Goal: Transaction & Acquisition: Purchase product/service

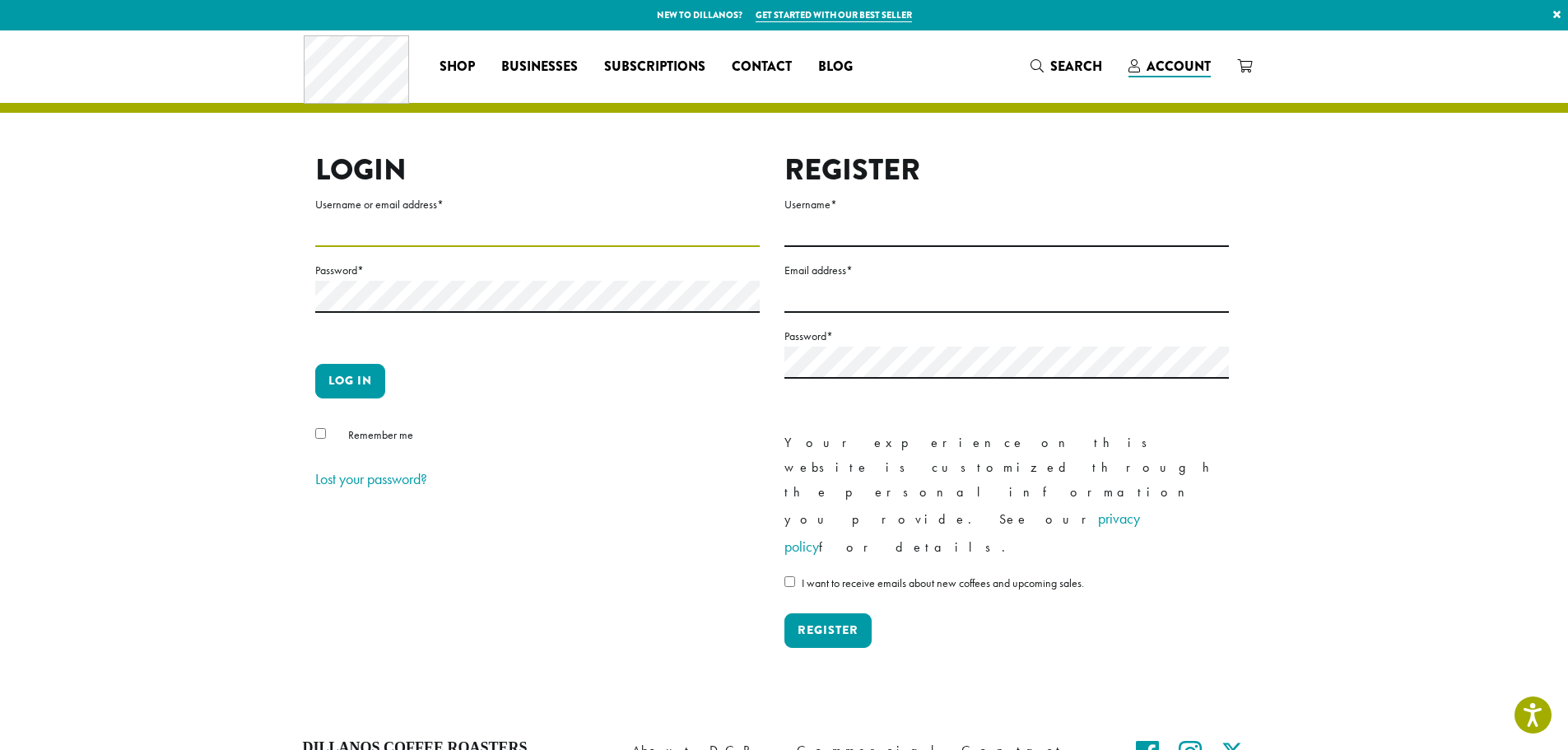
click at [334, 239] on input "Username or email address *" at bounding box center [537, 231] width 445 height 32
type input "**********"
click at [353, 386] on button "Log in" at bounding box center [350, 382] width 70 height 35
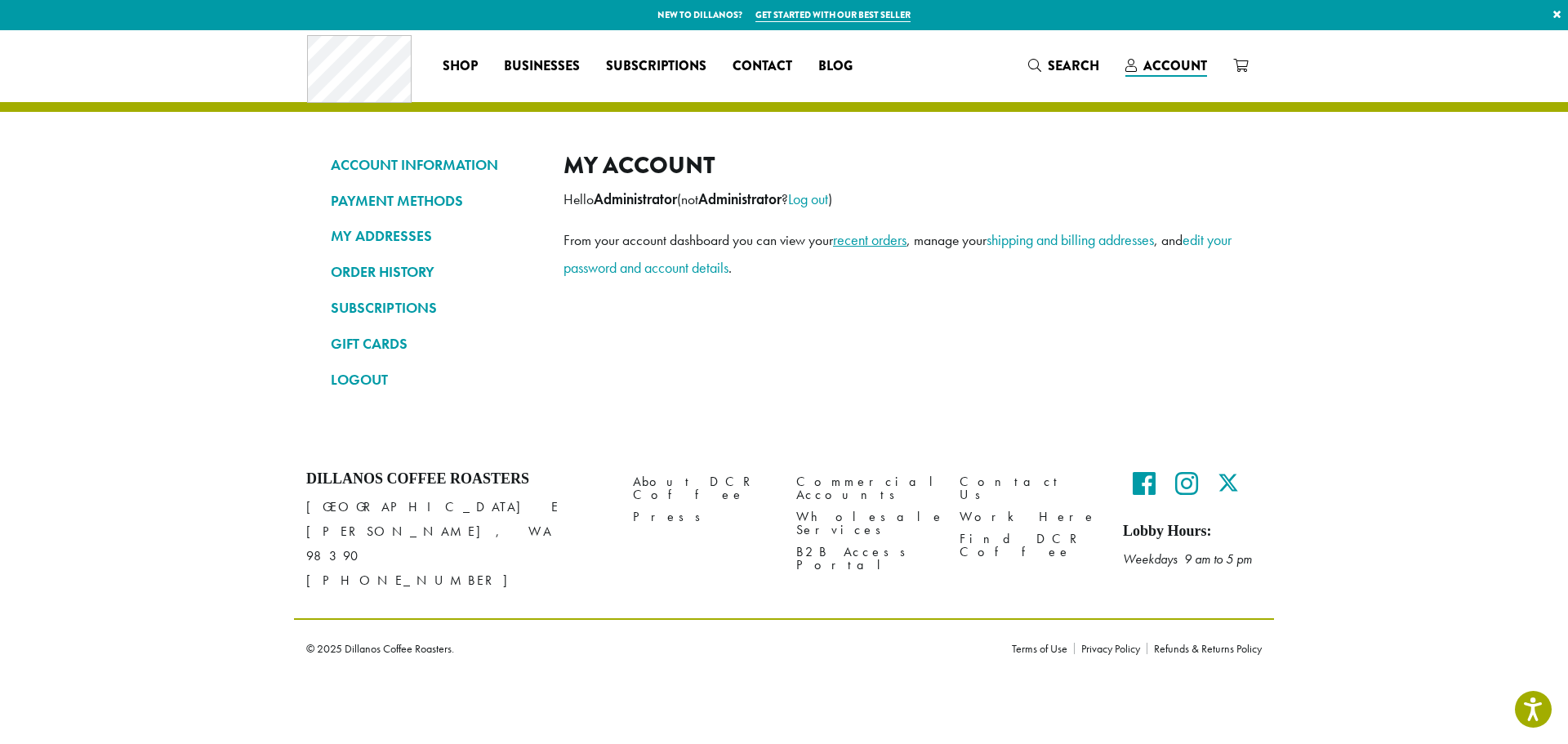
click at [873, 243] on link "recent orders" at bounding box center [870, 240] width 73 height 19
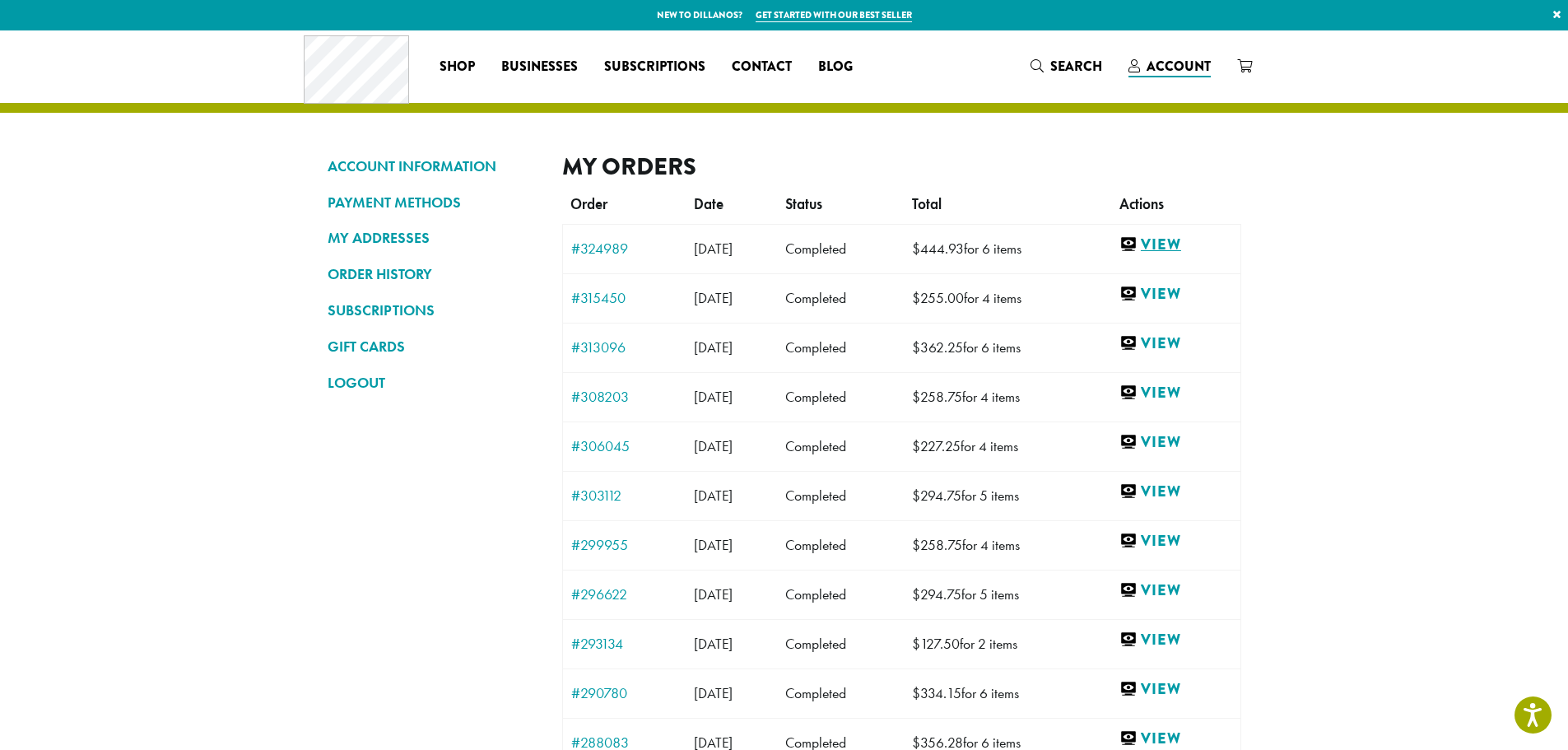
click at [1183, 246] on link "View" at bounding box center [1176, 244] width 112 height 20
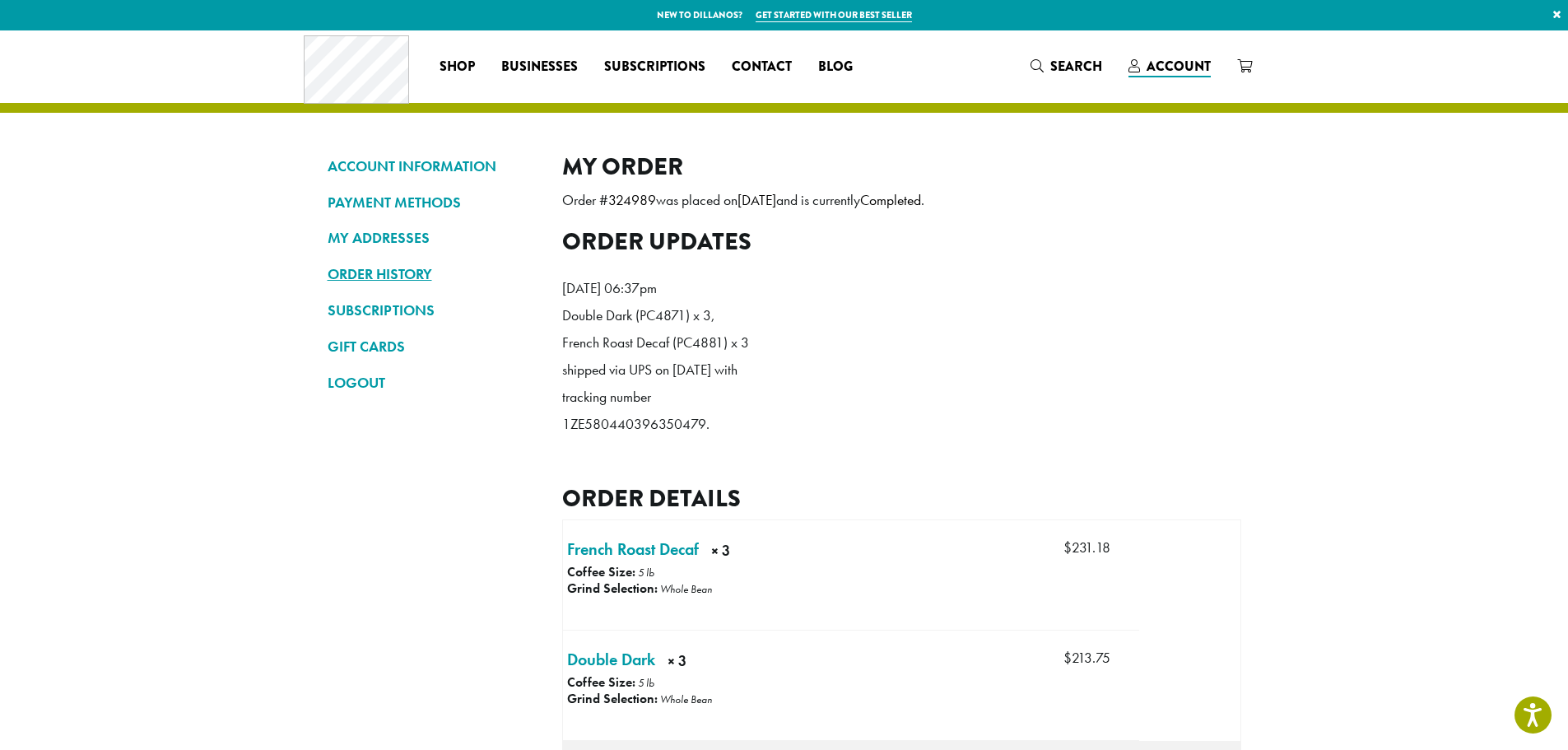
click at [359, 274] on link "ORDER HISTORY" at bounding box center [432, 273] width 210 height 28
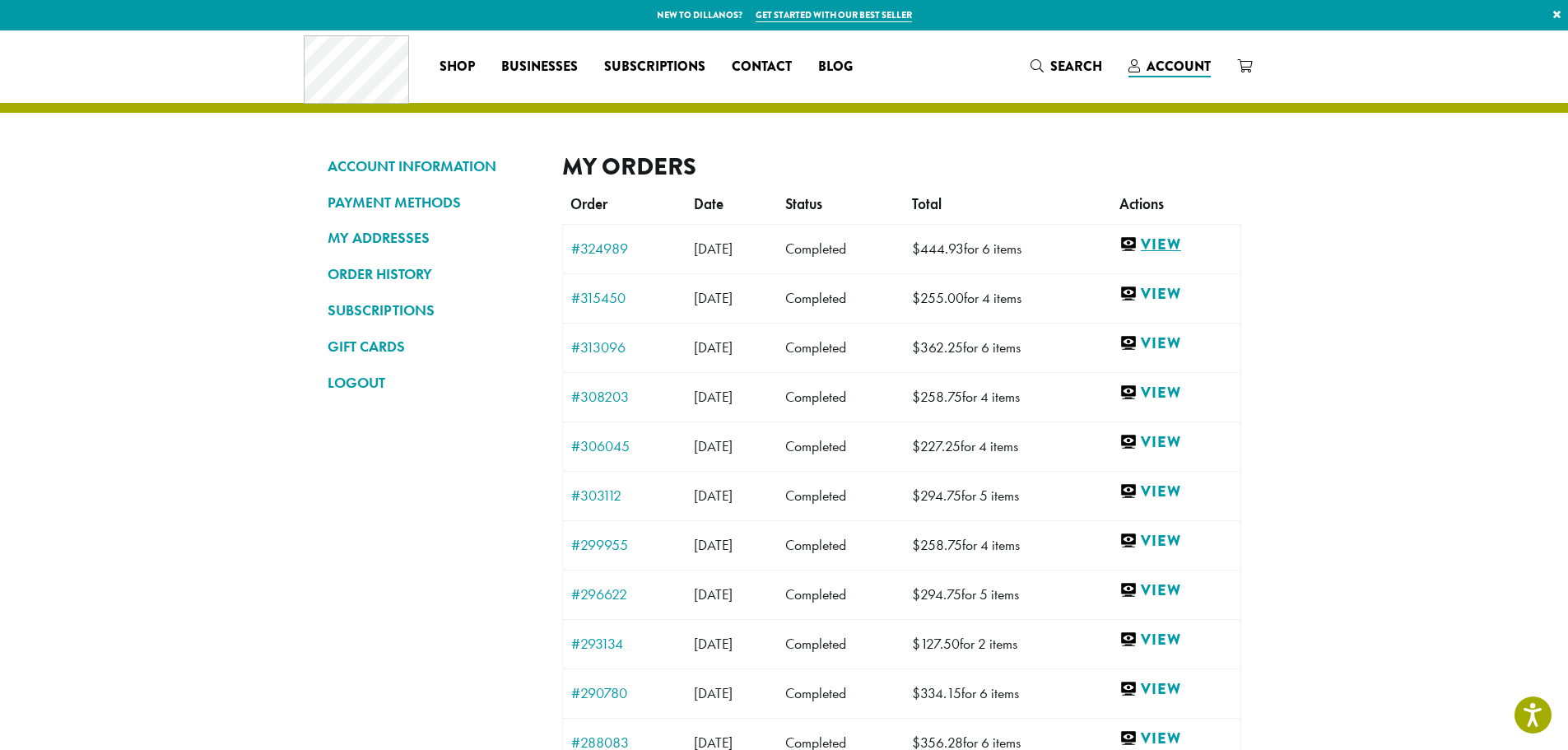
click at [1184, 245] on link "View" at bounding box center [1176, 244] width 112 height 20
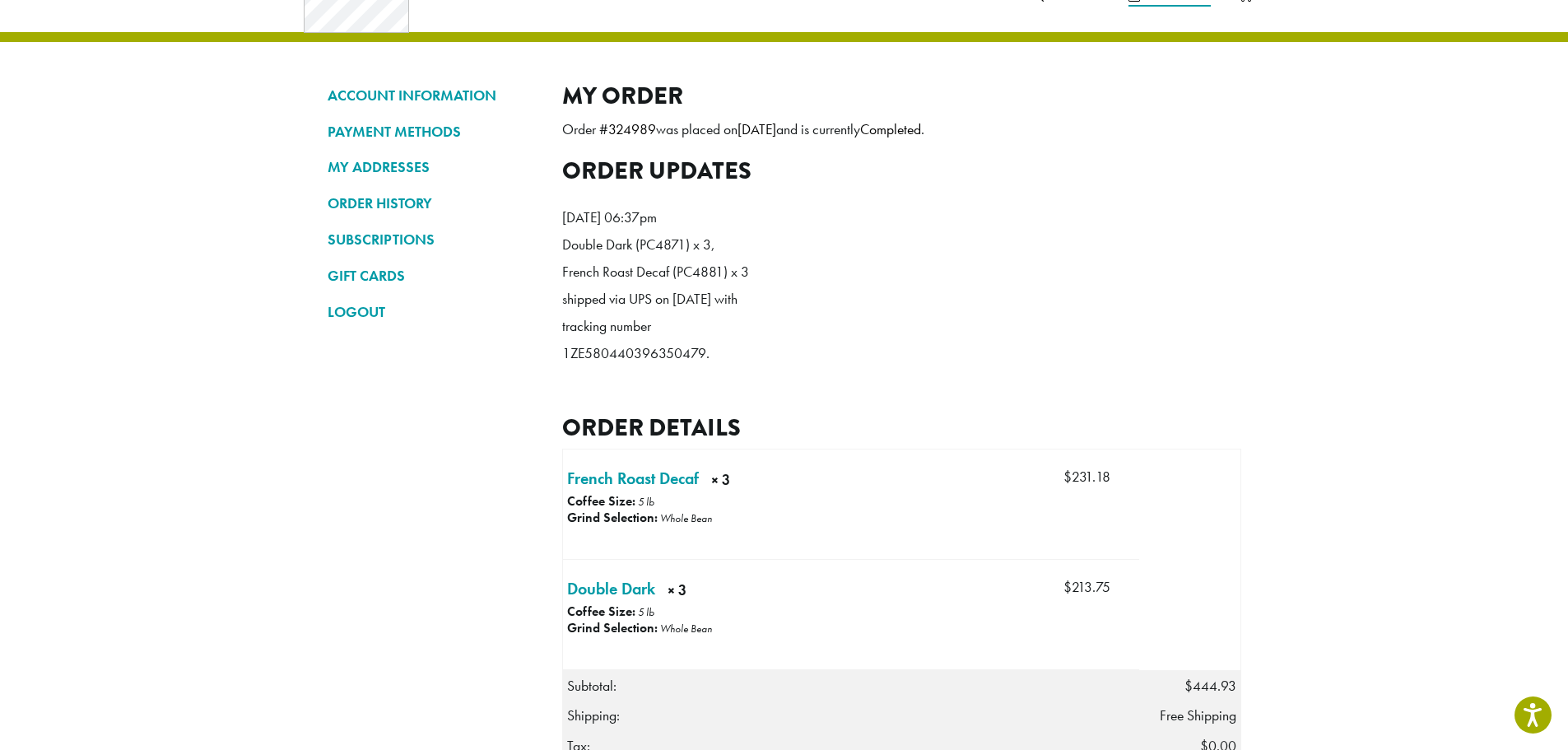
scroll to position [412, 0]
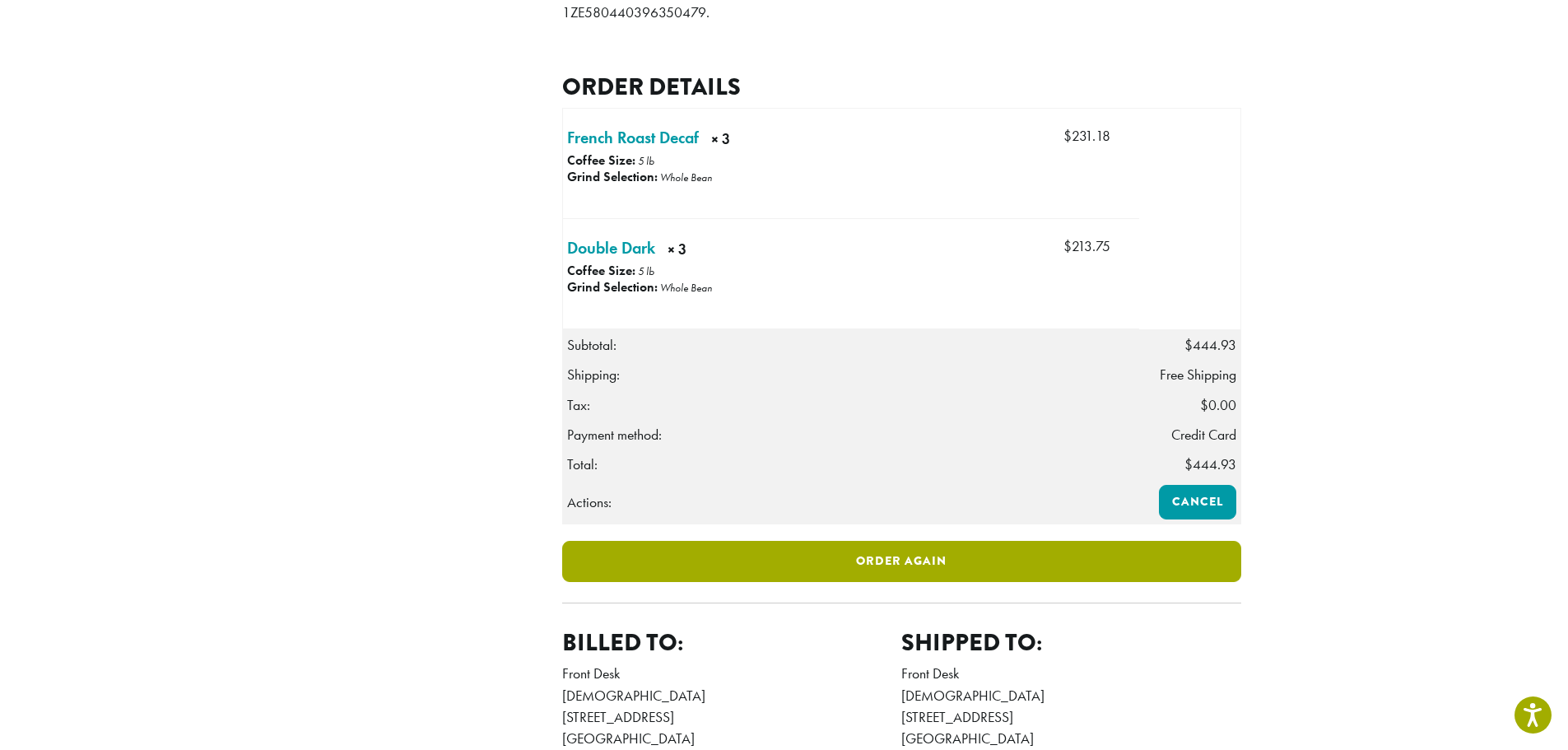
click at [888, 582] on link "Order again" at bounding box center [901, 561] width 679 height 41
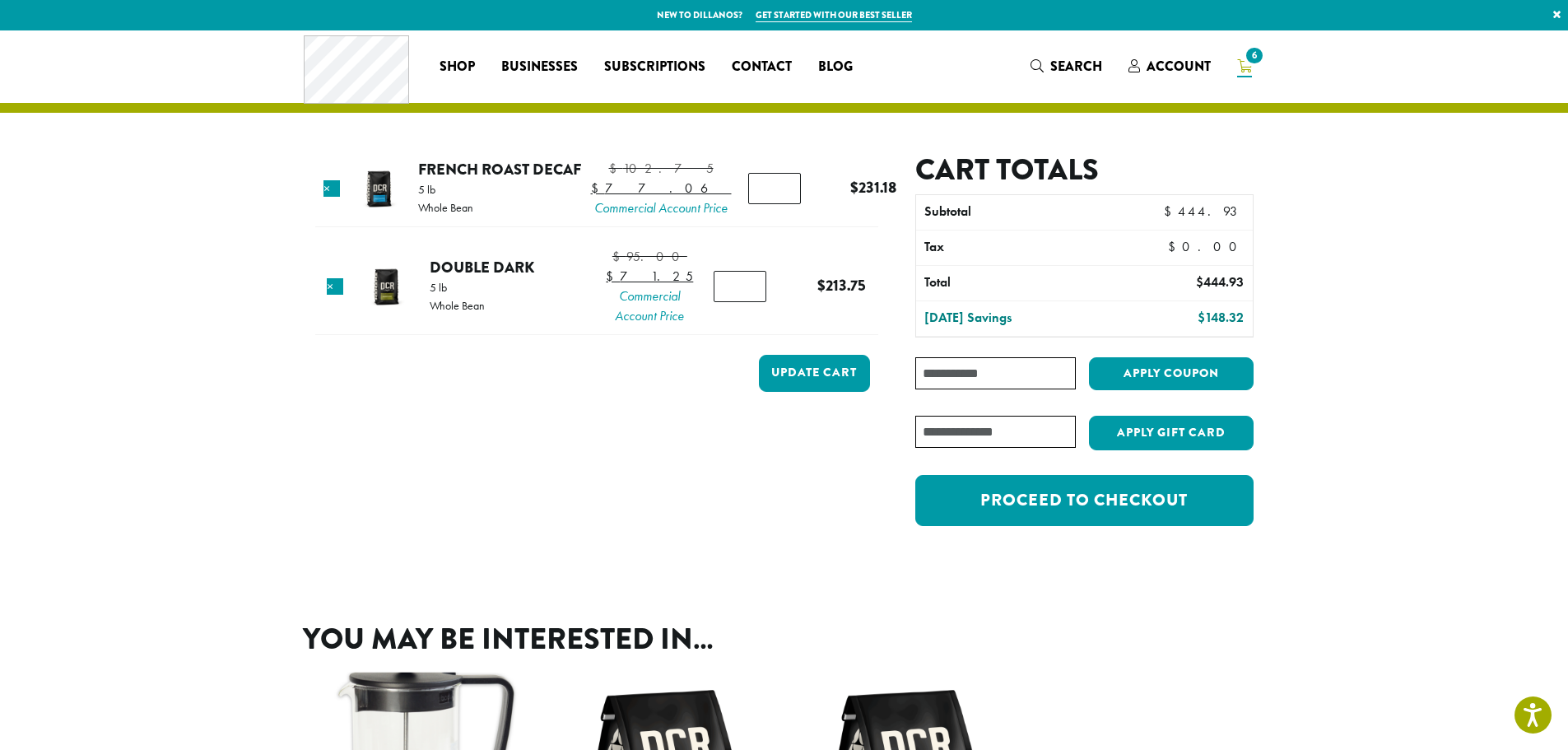
click at [748, 204] on input "*" at bounding box center [774, 188] width 52 height 31
type input "*"
click at [748, 204] on input "*" at bounding box center [774, 188] width 52 height 31
click at [791, 391] on button "Update cart" at bounding box center [814, 373] width 111 height 37
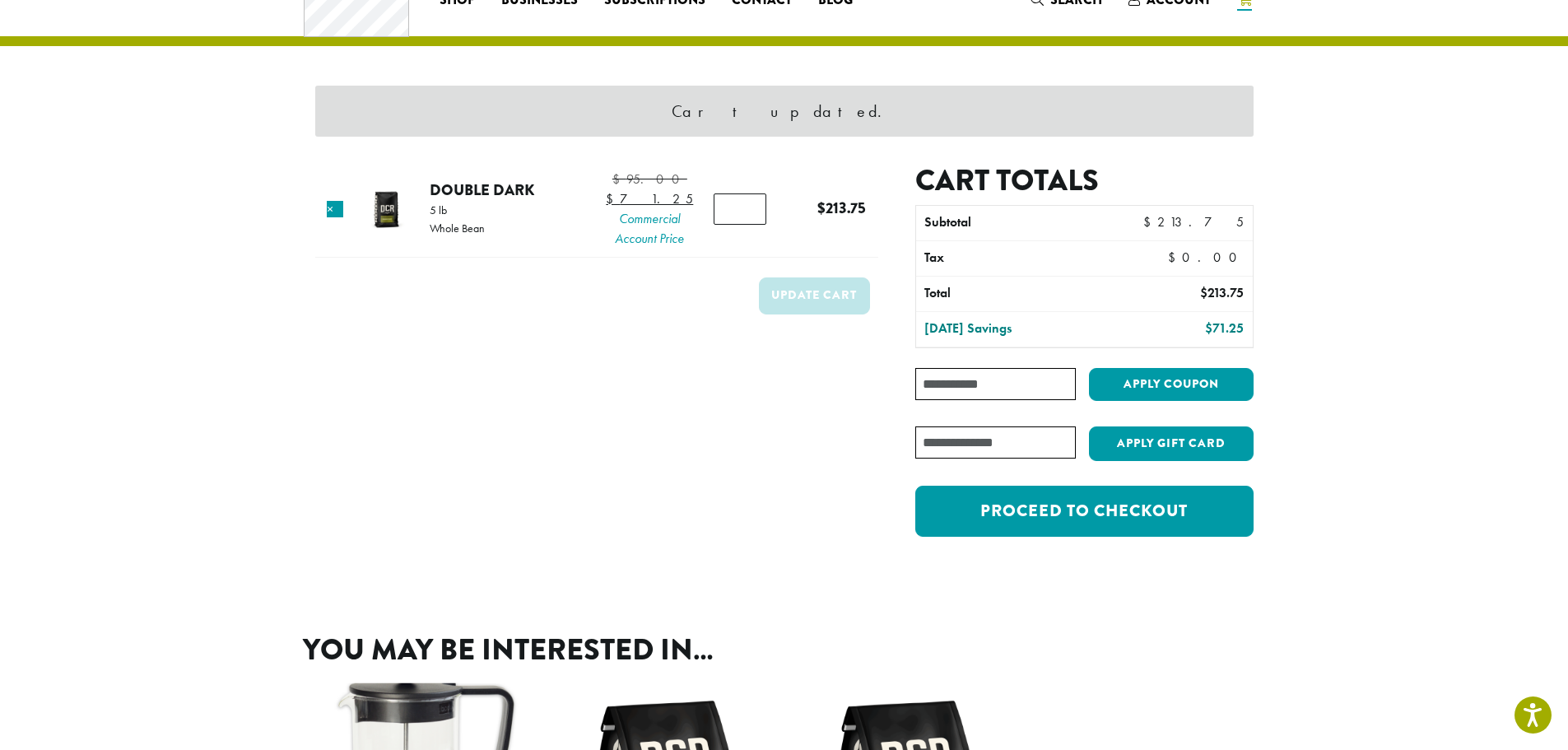
scroll to position [70, 0]
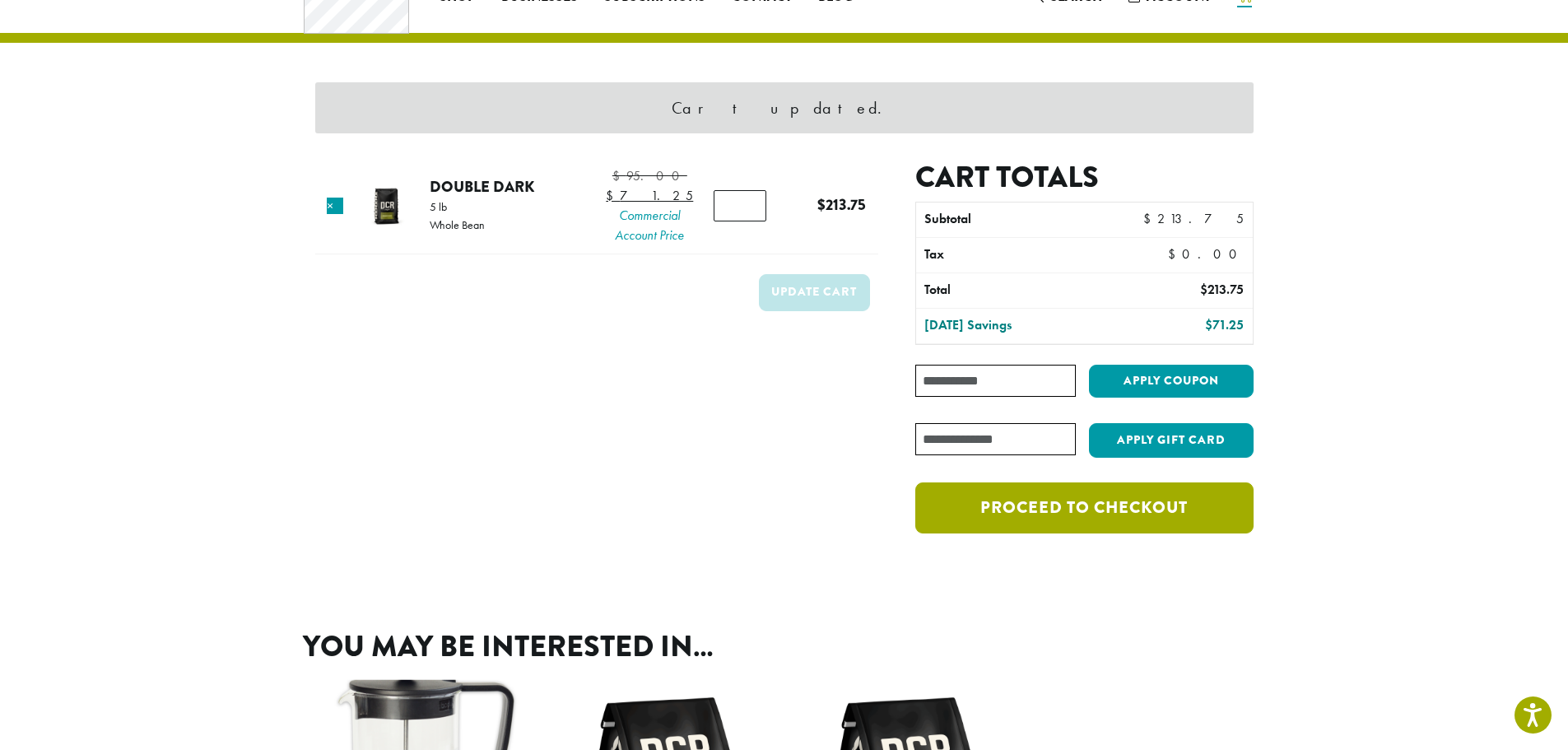
click at [1061, 506] on link "Proceed to checkout" at bounding box center [1084, 508] width 337 height 51
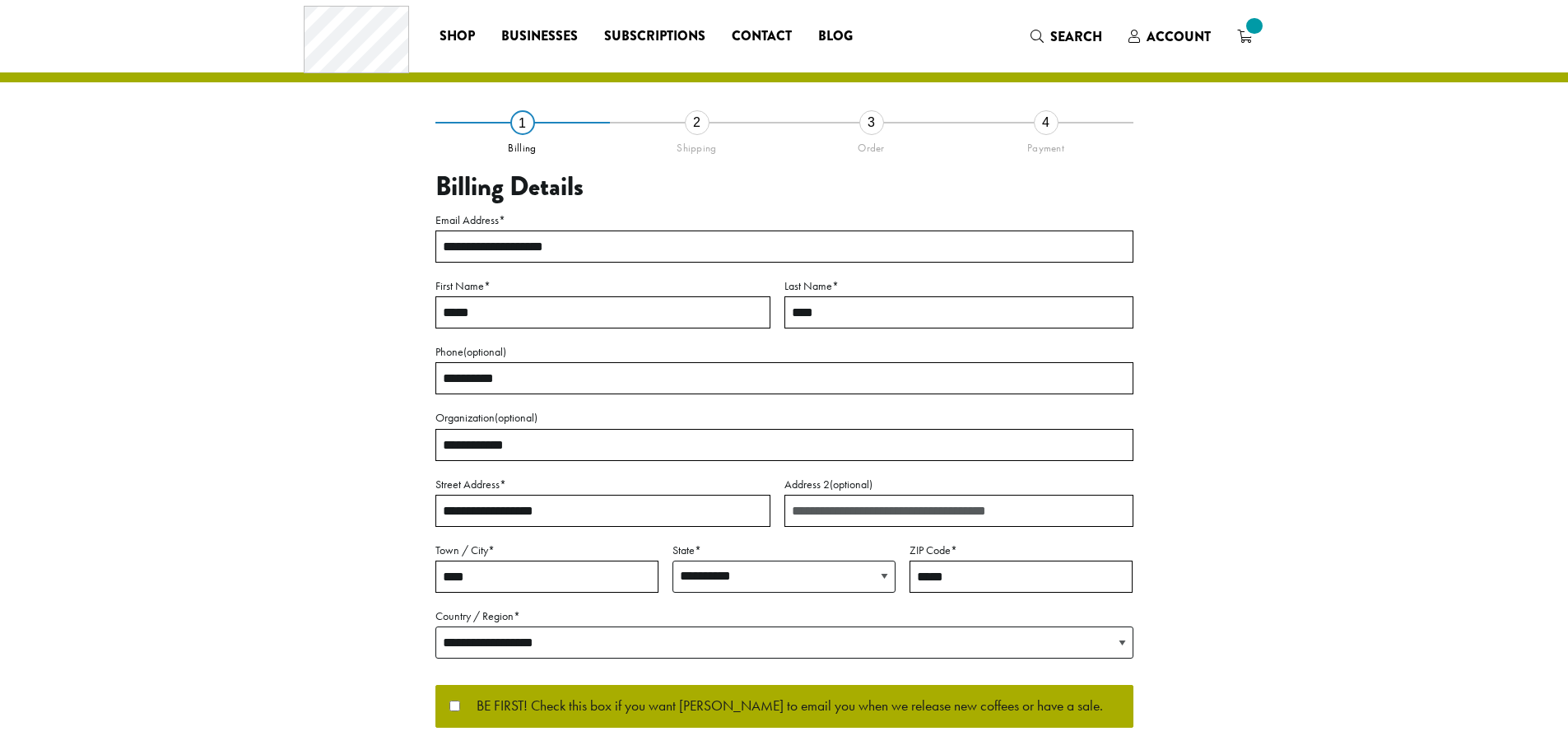
select select "**"
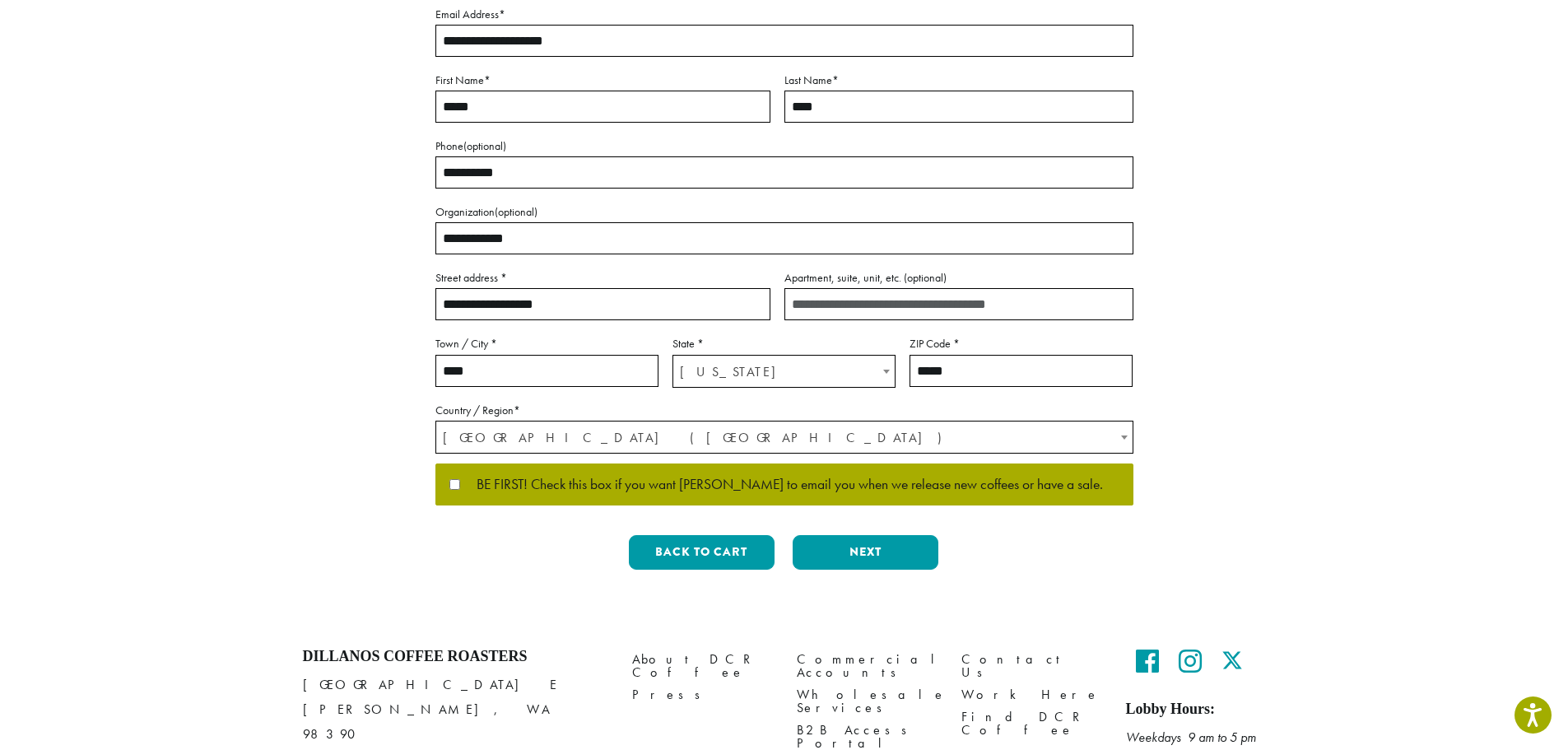
scroll to position [320, 0]
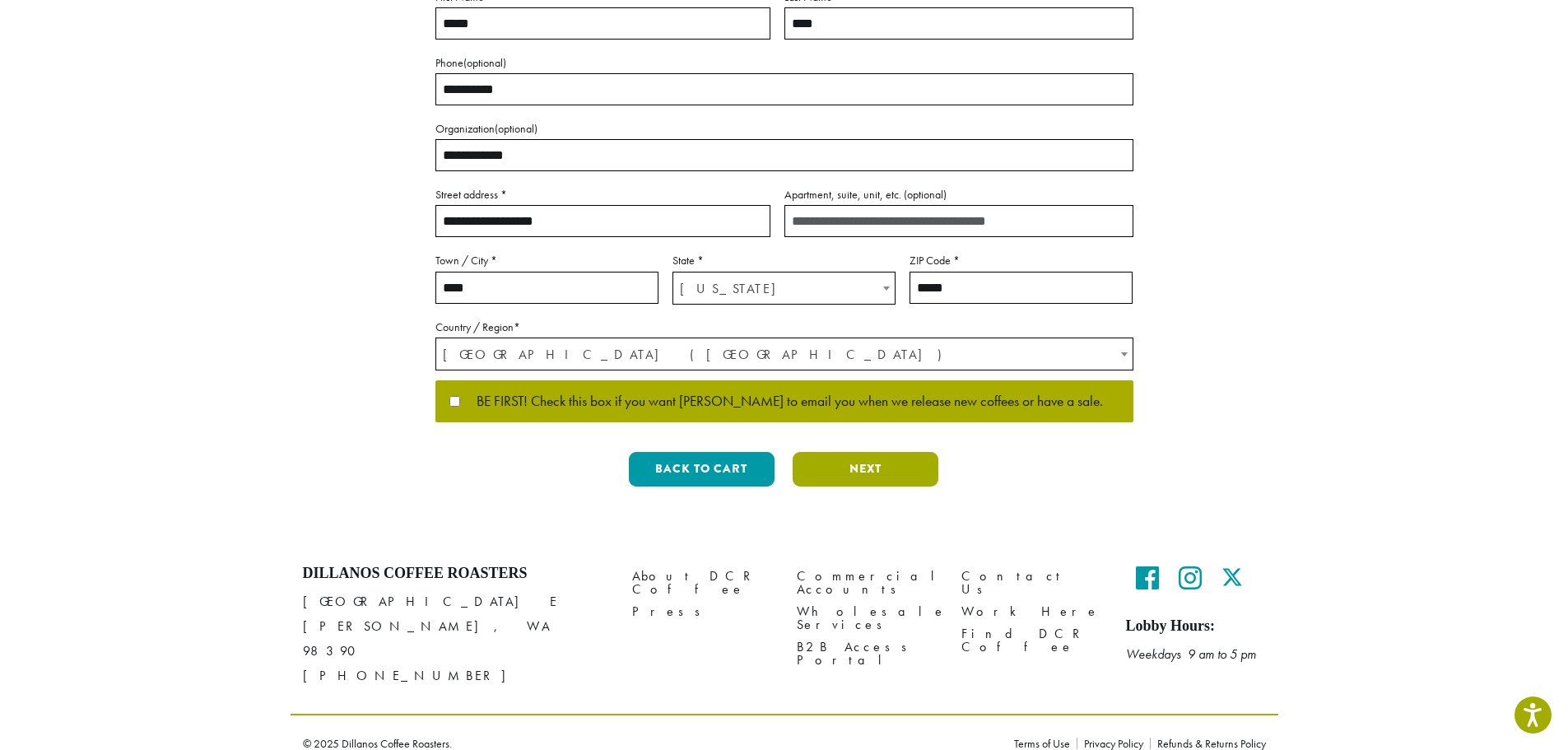
click at [854, 468] on button "Next" at bounding box center [865, 469] width 145 height 35
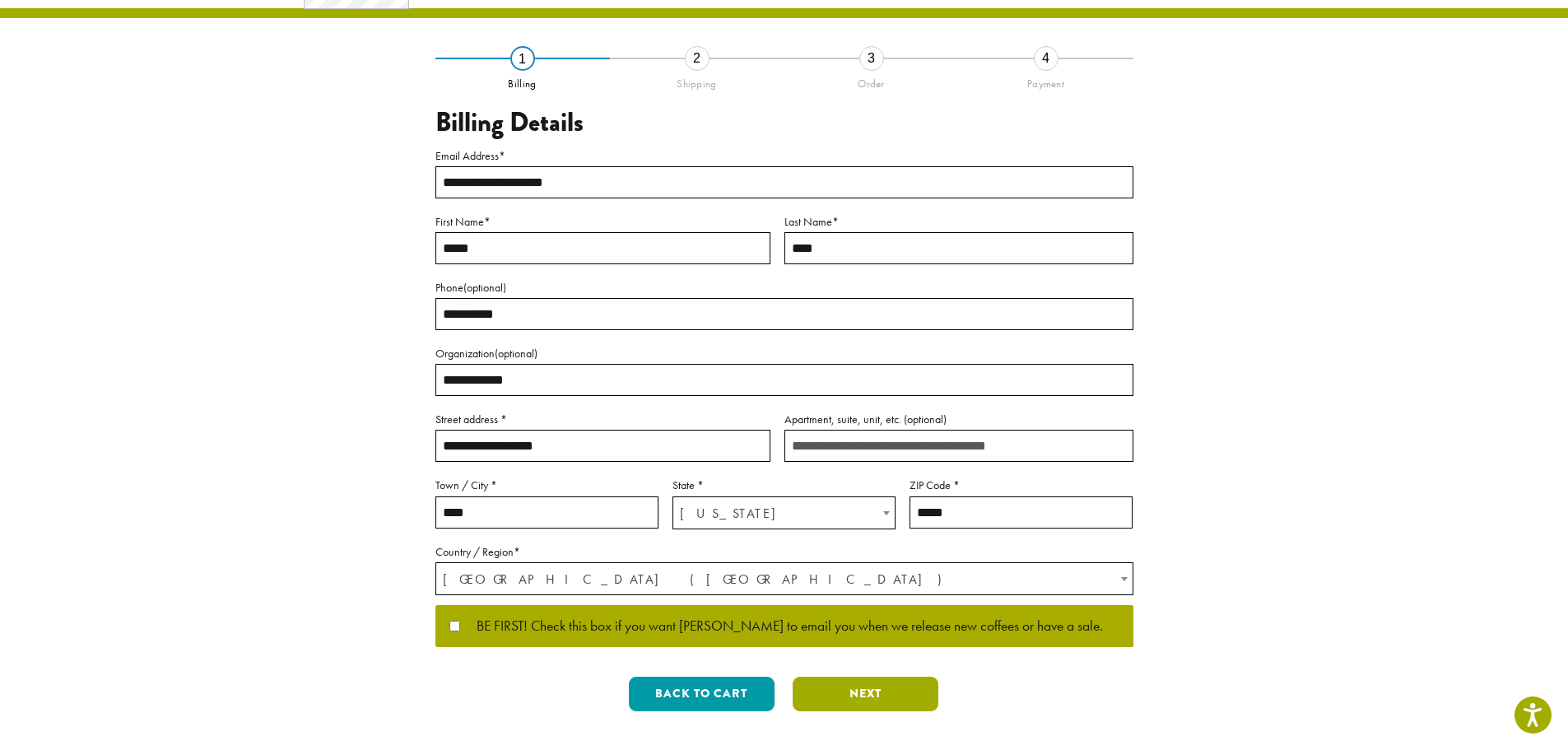
scroll to position [0, 0]
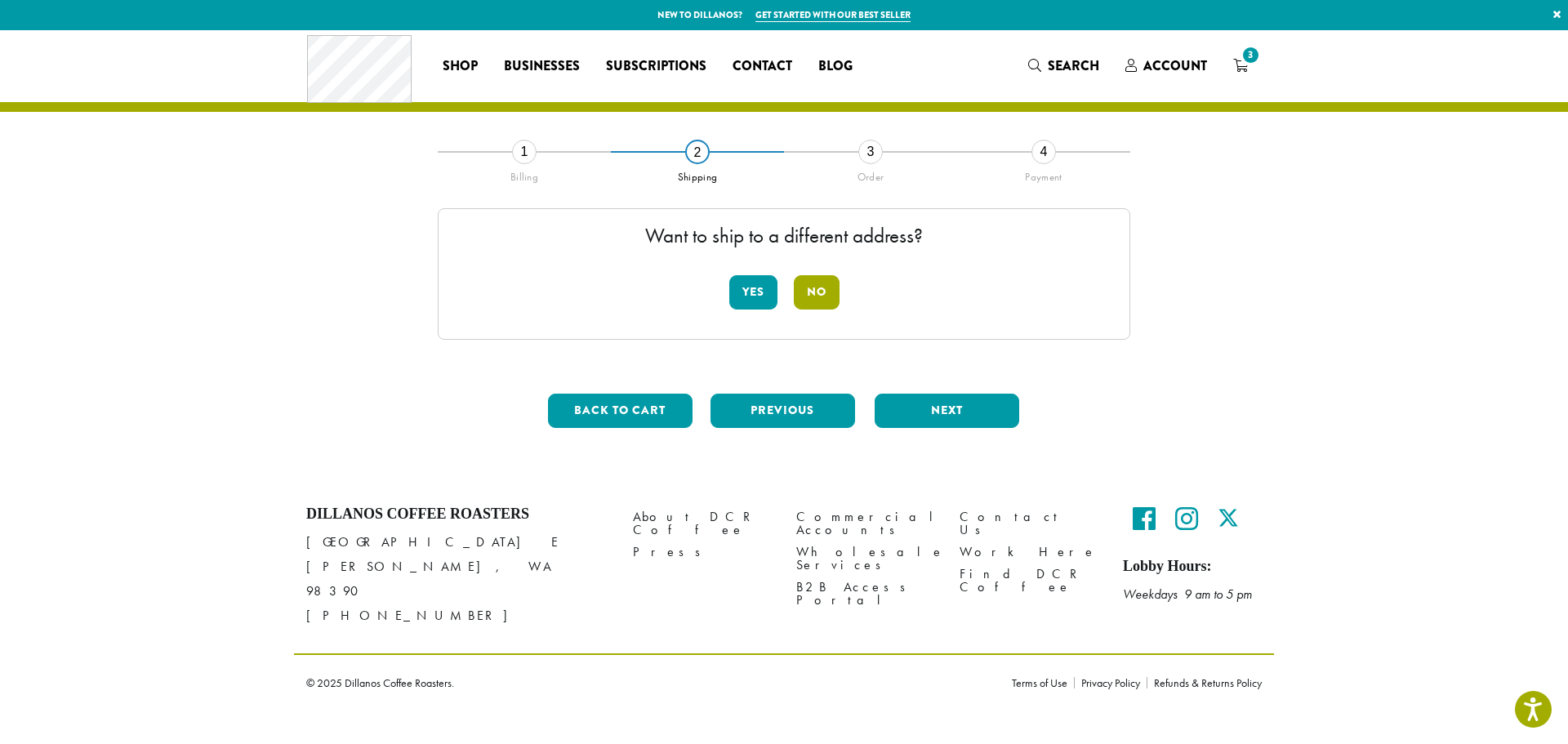
click at [820, 290] on button "No" at bounding box center [817, 292] width 46 height 35
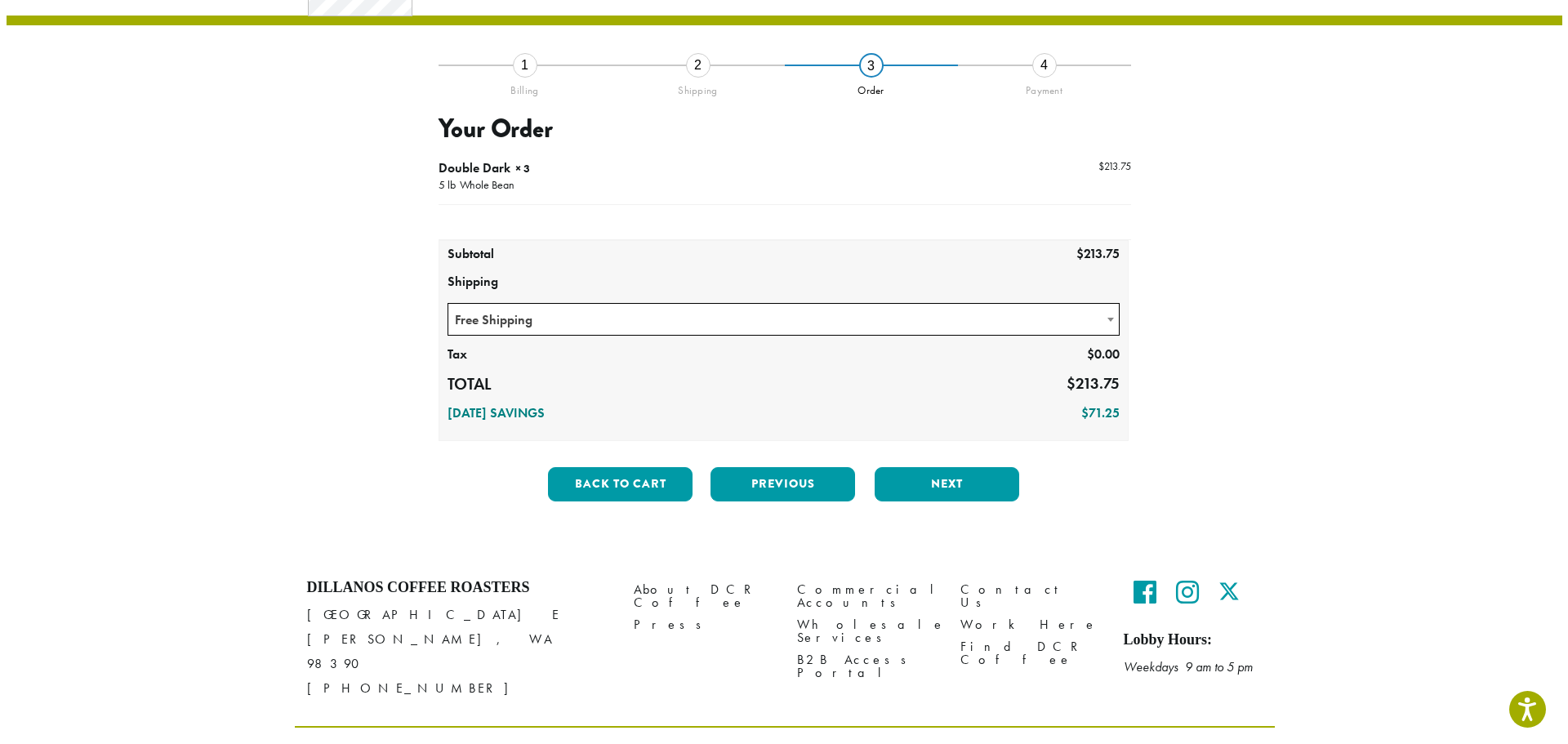
scroll to position [106, 0]
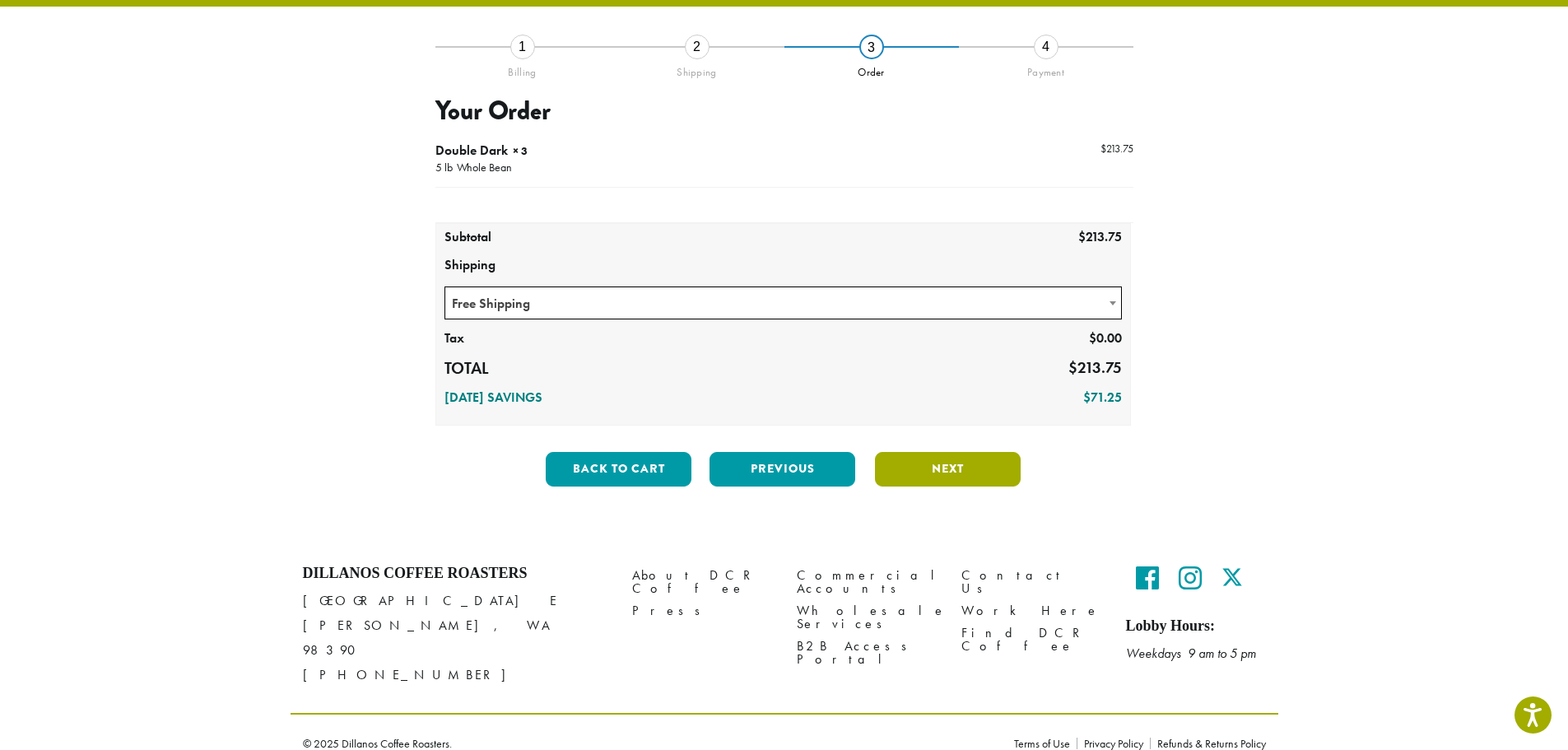
click at [938, 466] on button "Next" at bounding box center [948, 469] width 145 height 35
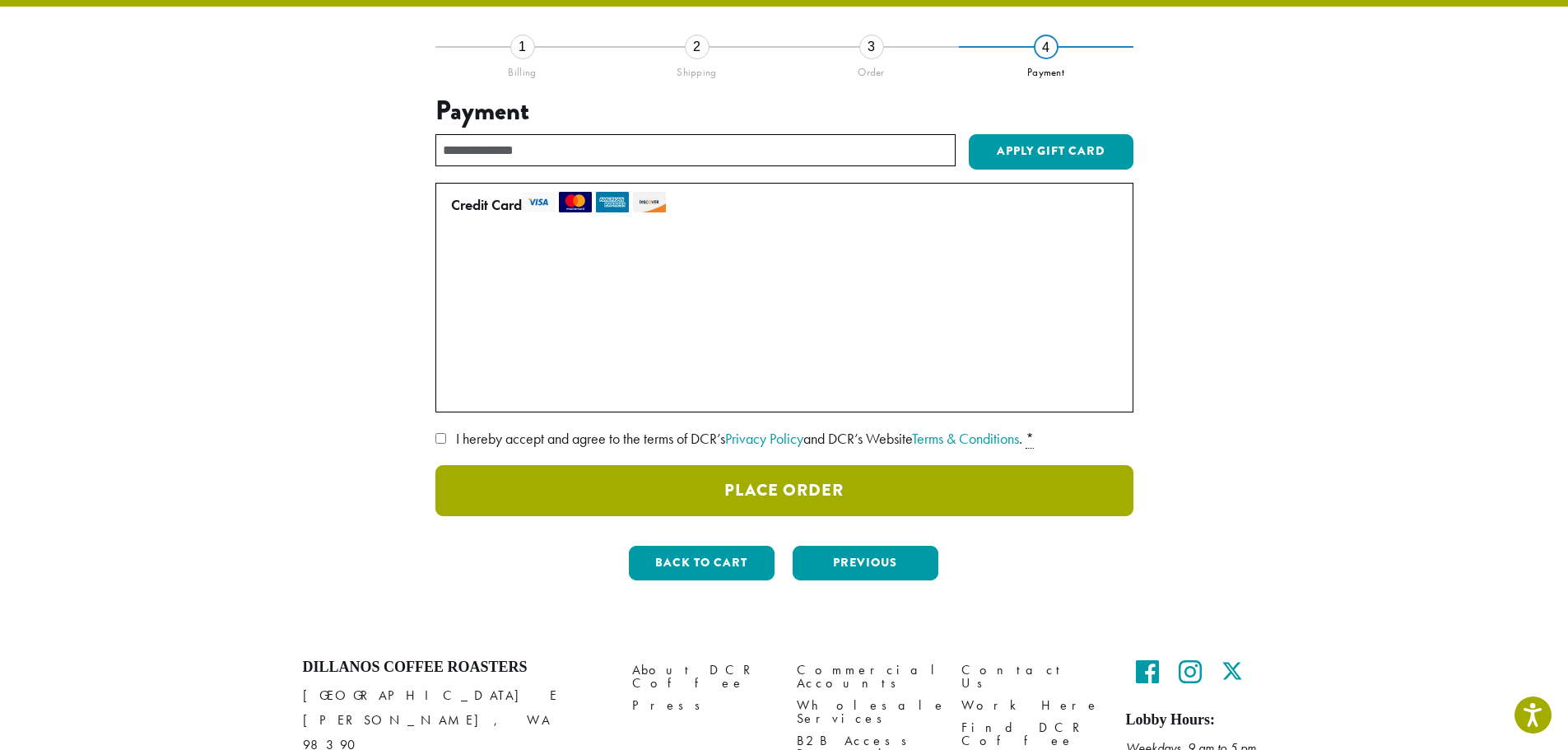
click at [785, 487] on button "Place Order" at bounding box center [784, 490] width 698 height 51
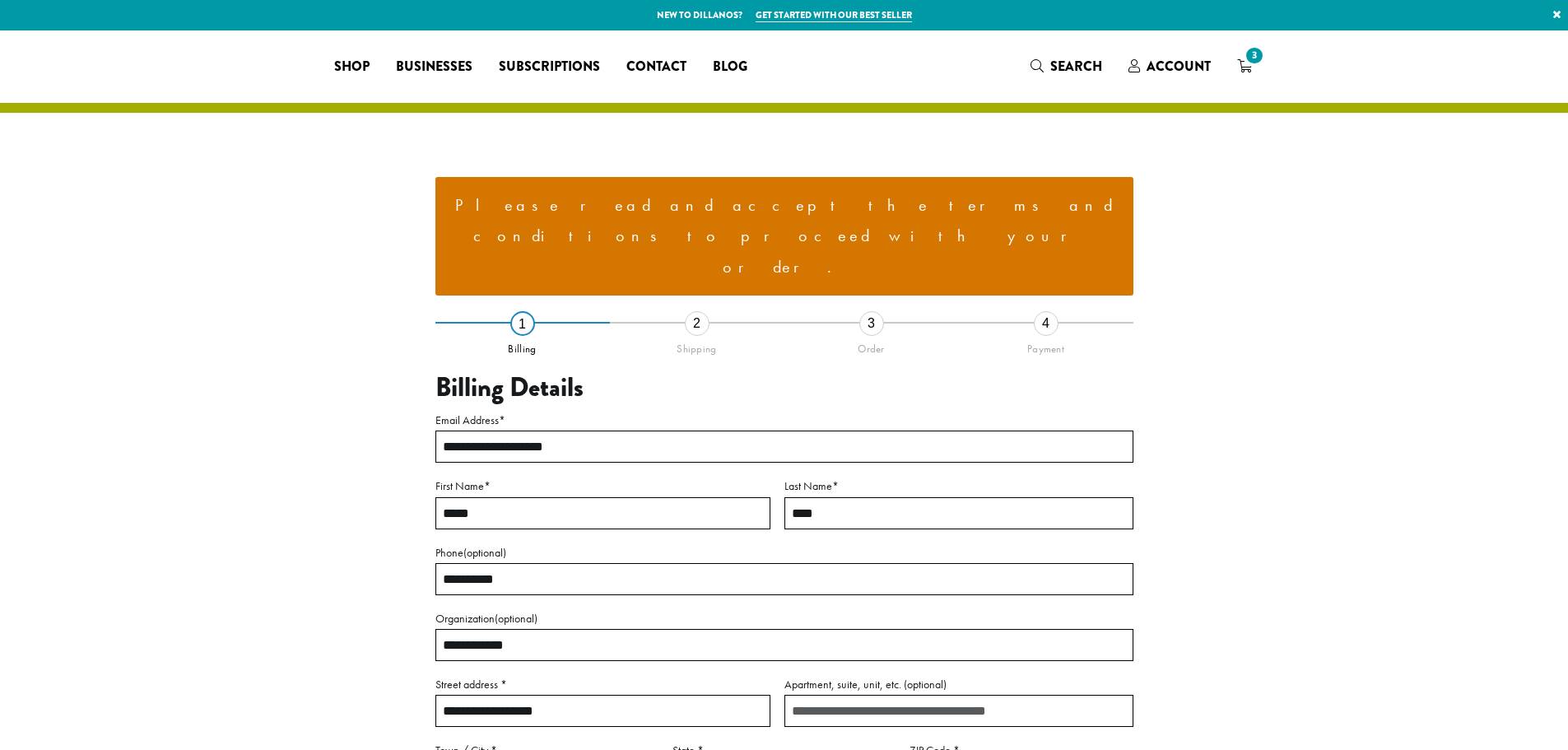
select select "**"
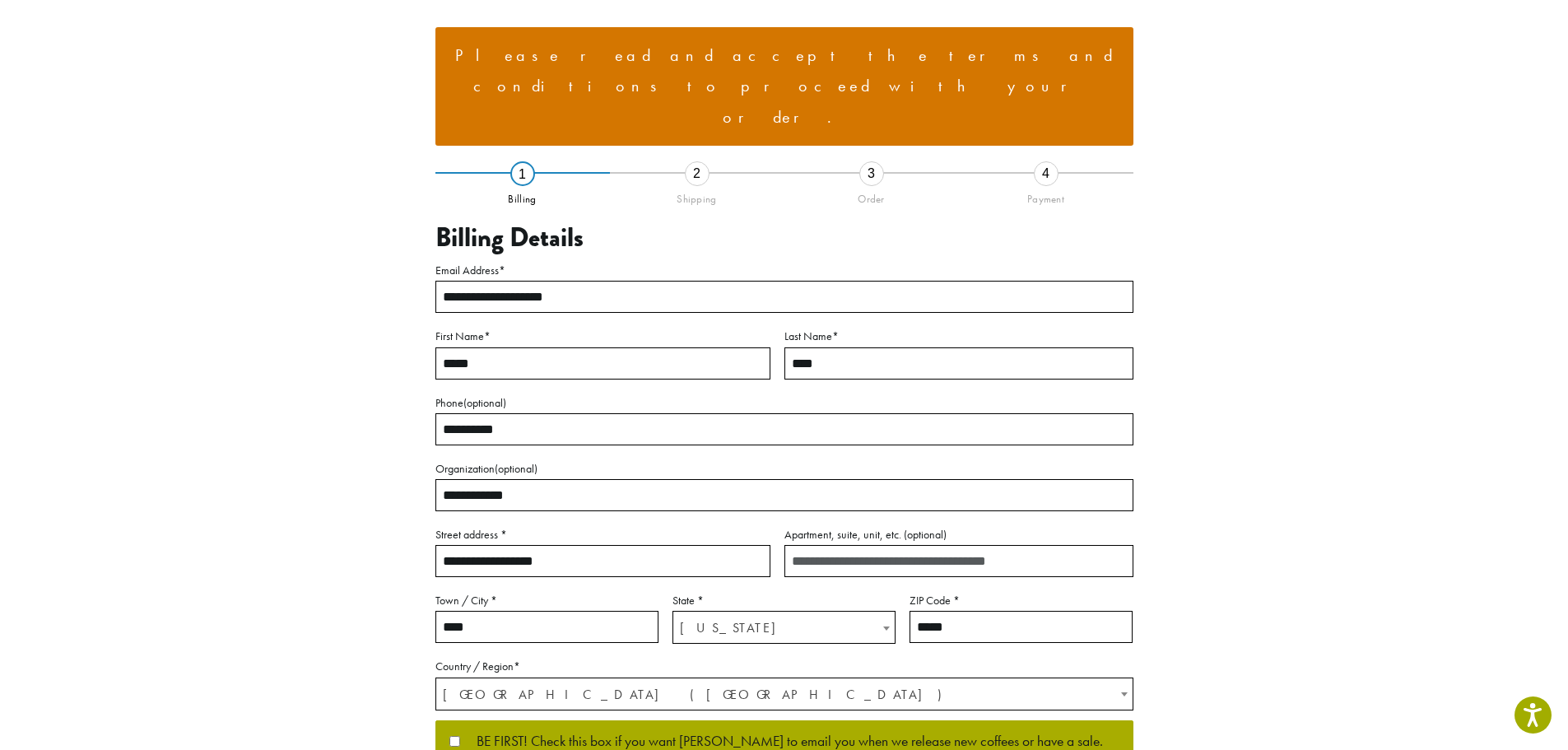
scroll to position [16, 0]
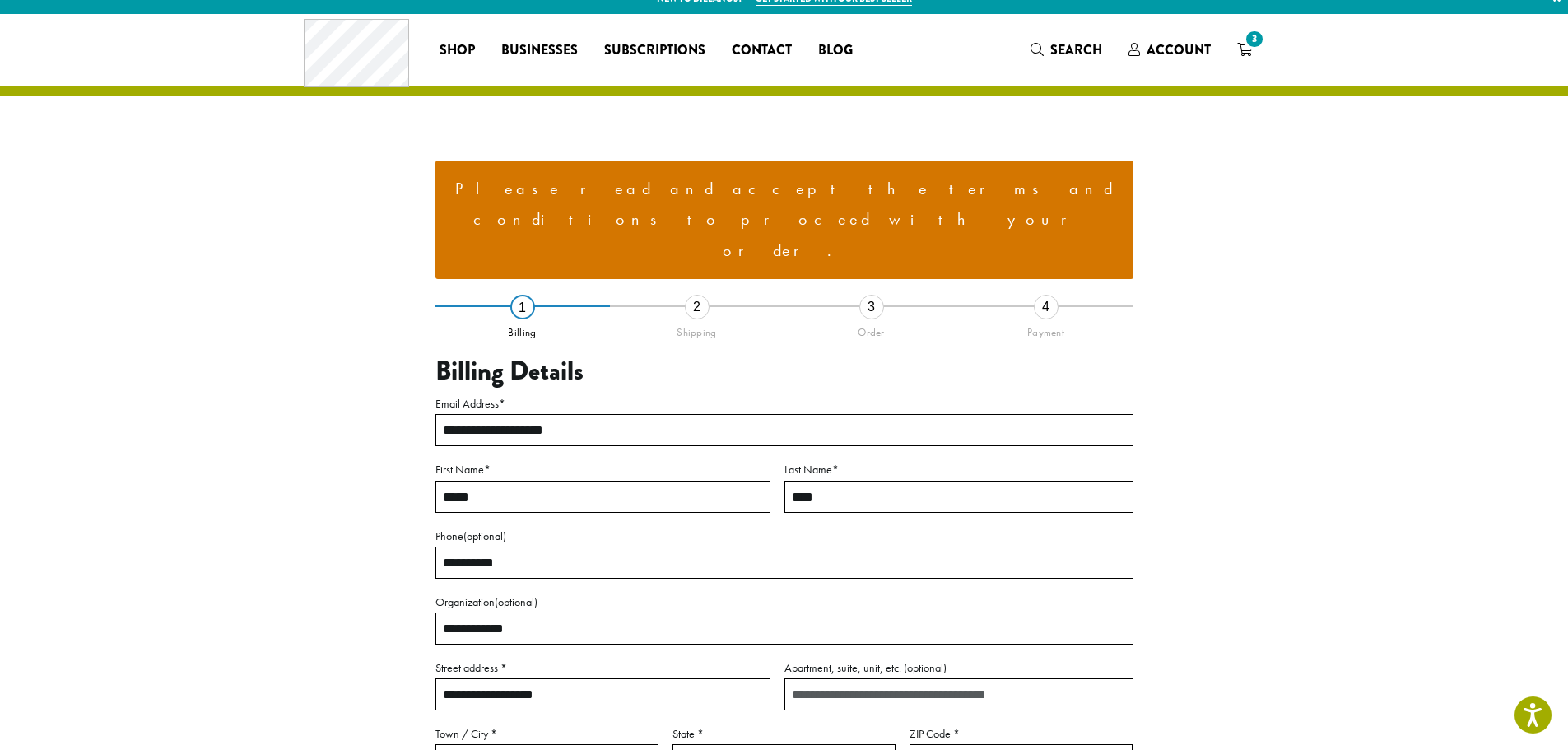
click at [830, 194] on li "Please read and accept the terms and conditions to proceed with your order." at bounding box center [784, 220] width 672 height 93
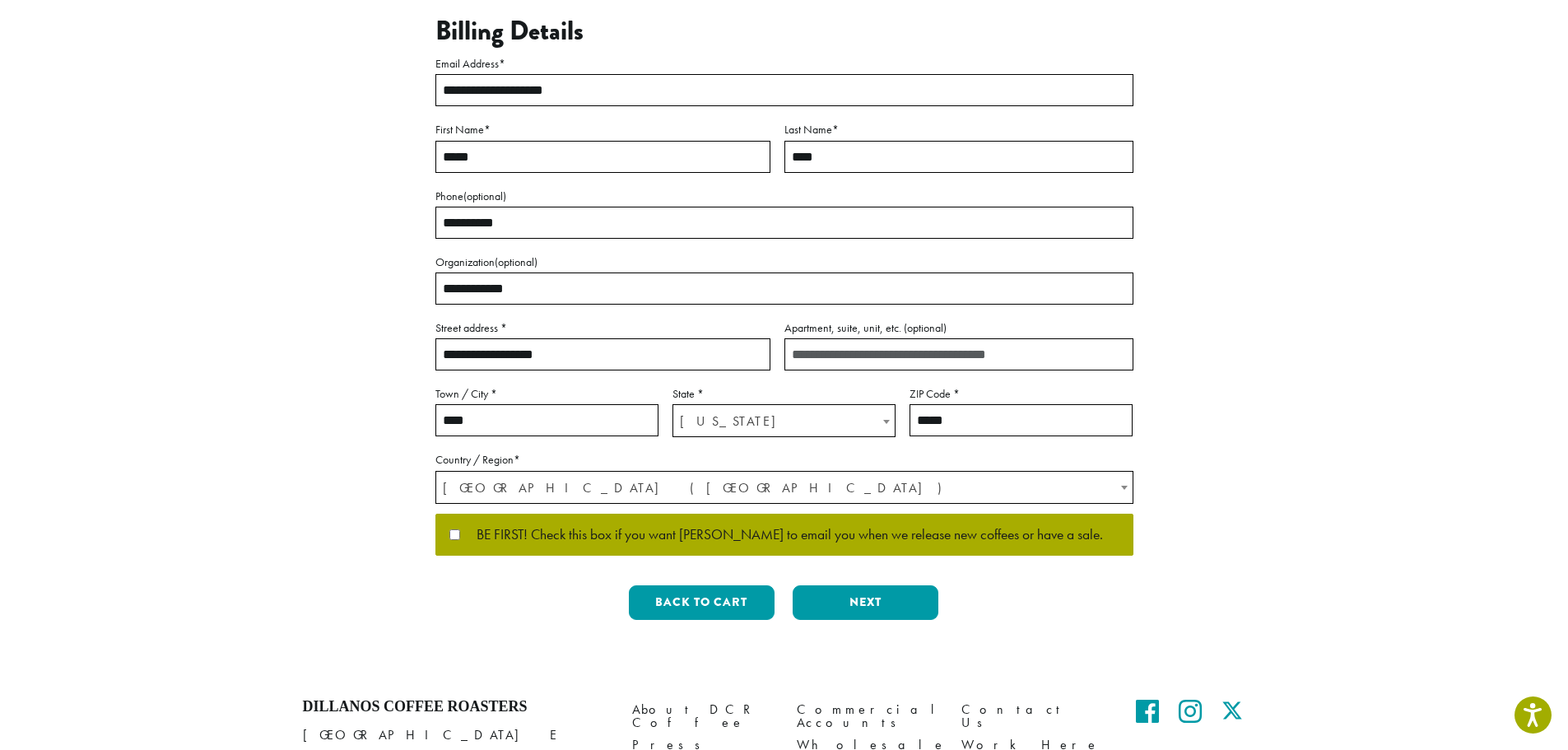
scroll to position [428, 0]
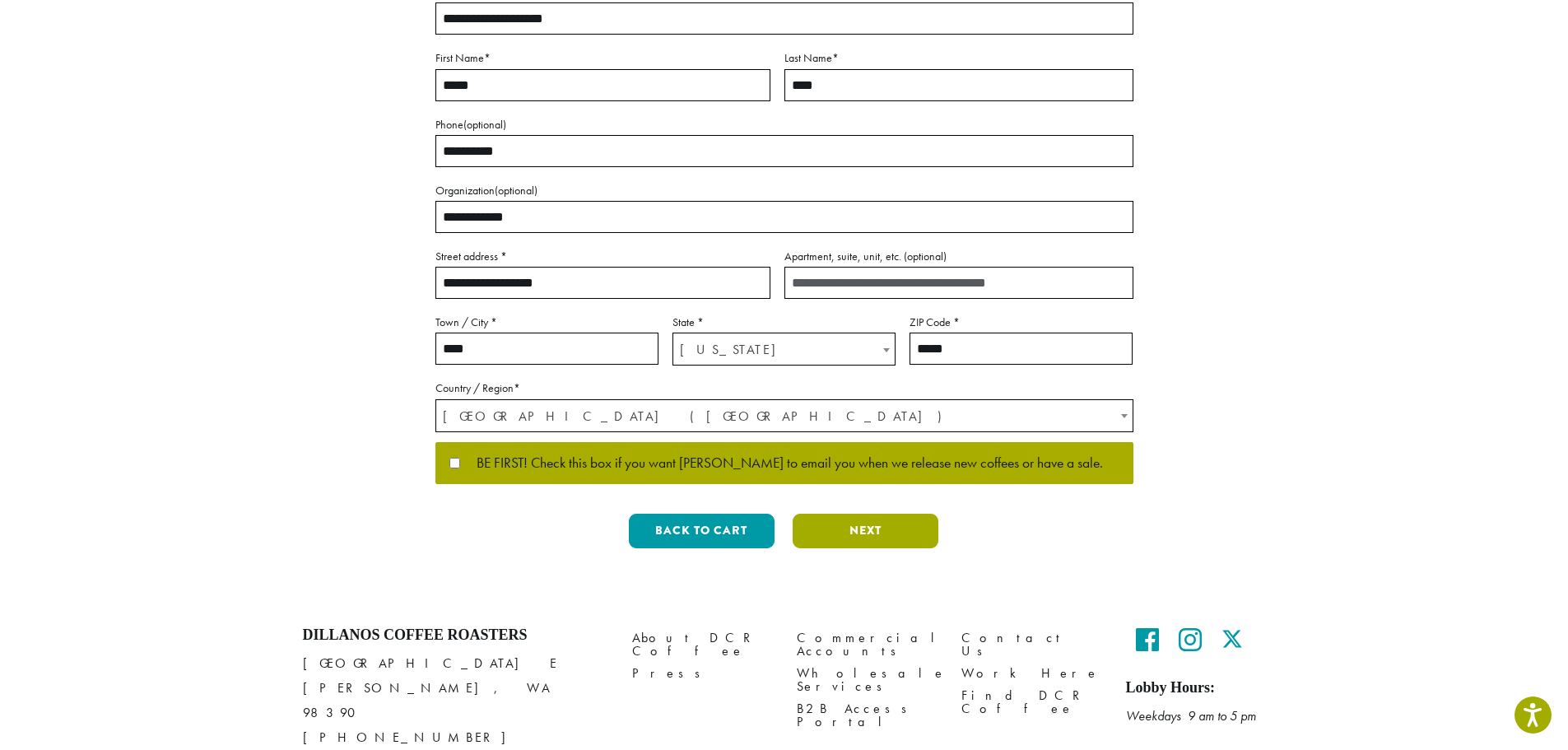
click at [855, 514] on button "Next" at bounding box center [865, 531] width 145 height 35
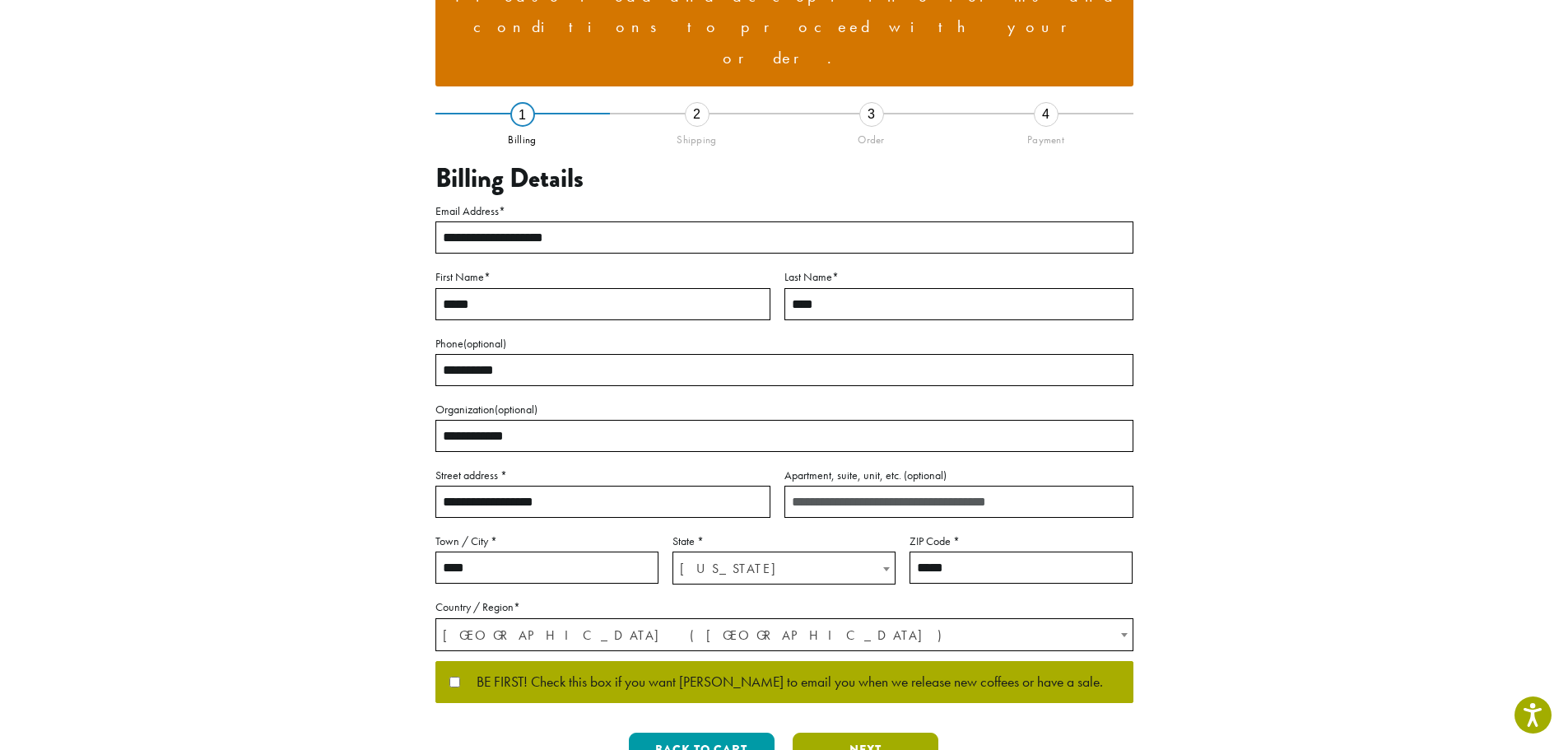
scroll to position [53, 0]
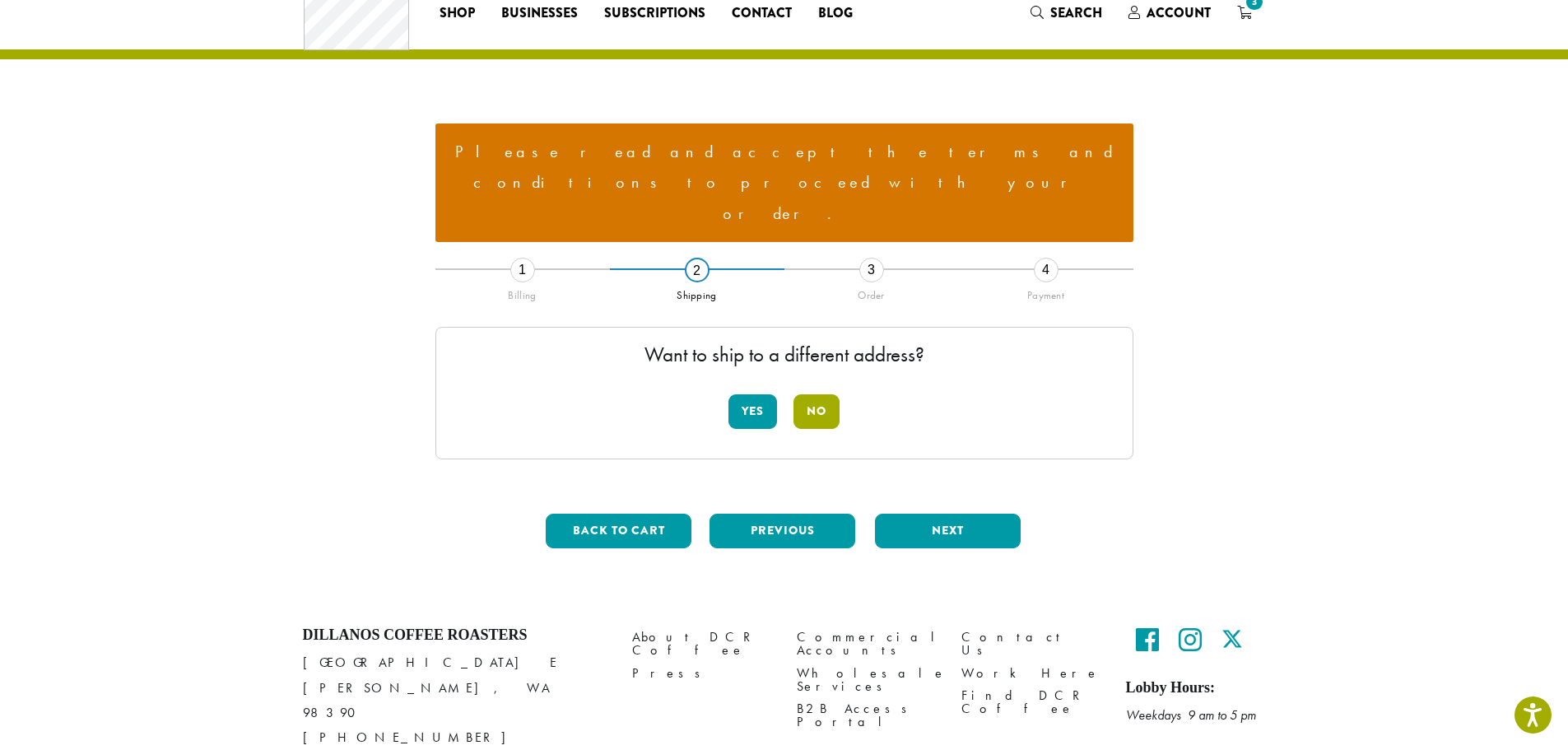
click at [819, 394] on button "No" at bounding box center [817, 412] width 47 height 35
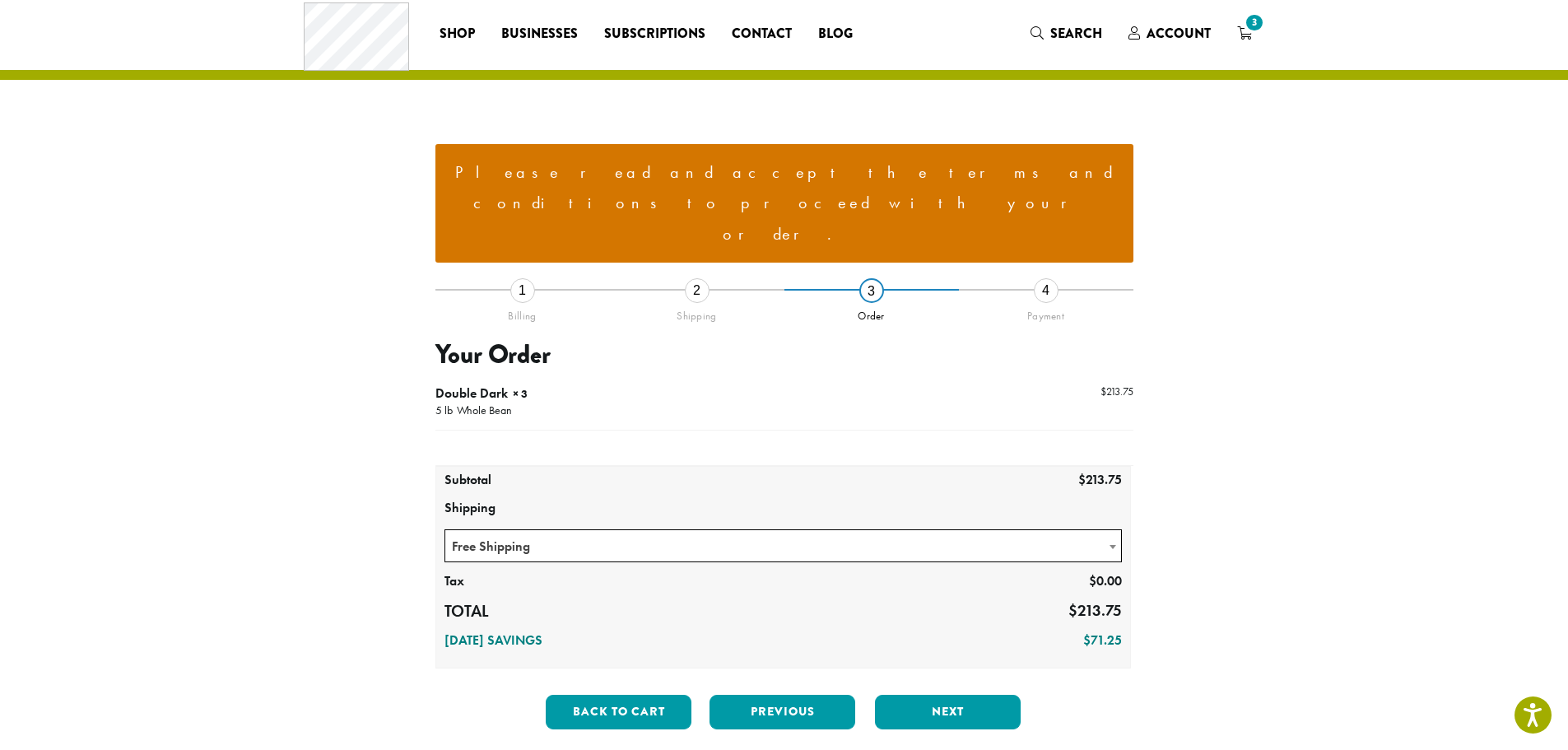
scroll to position [0, 0]
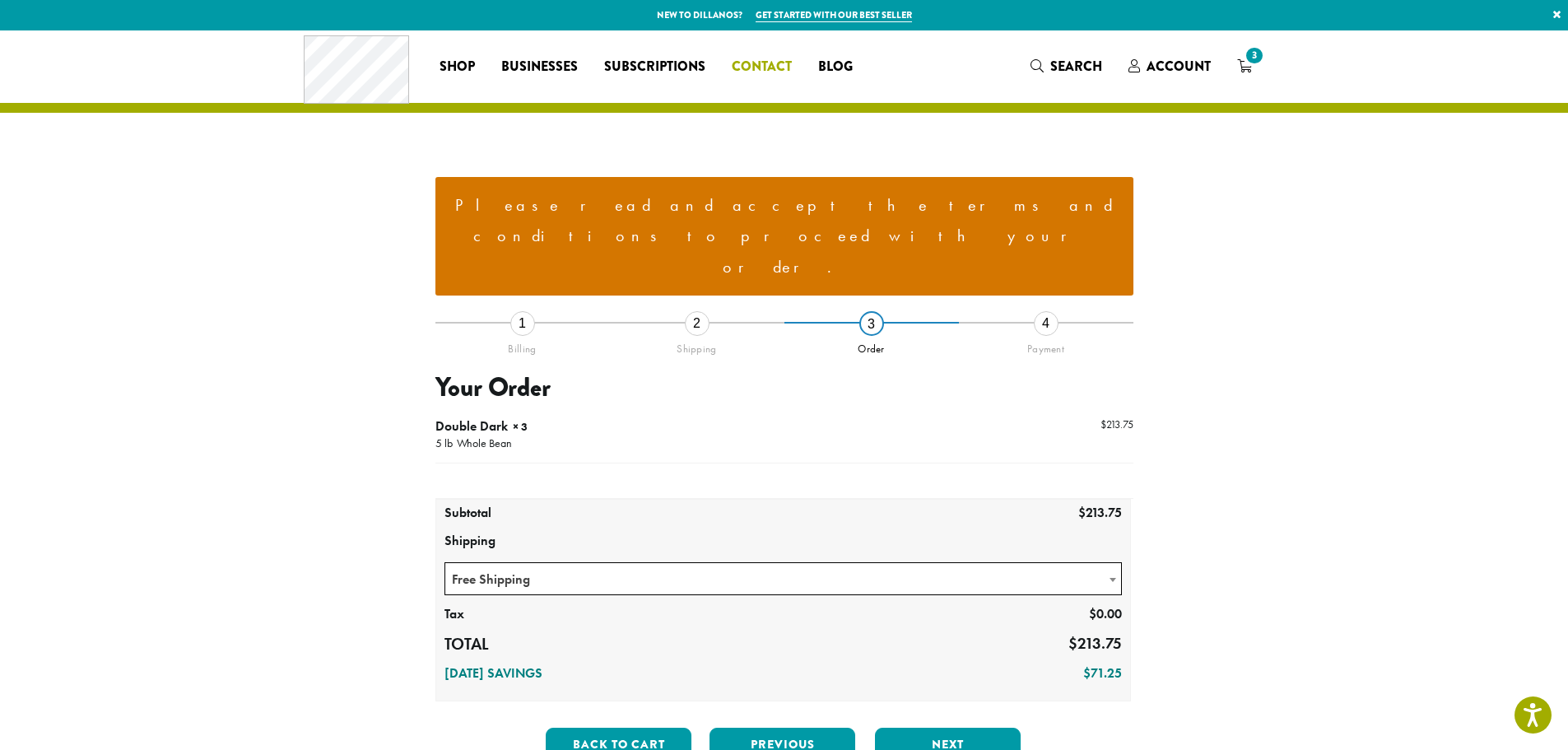
click at [757, 63] on span "Contact" at bounding box center [762, 67] width 60 height 20
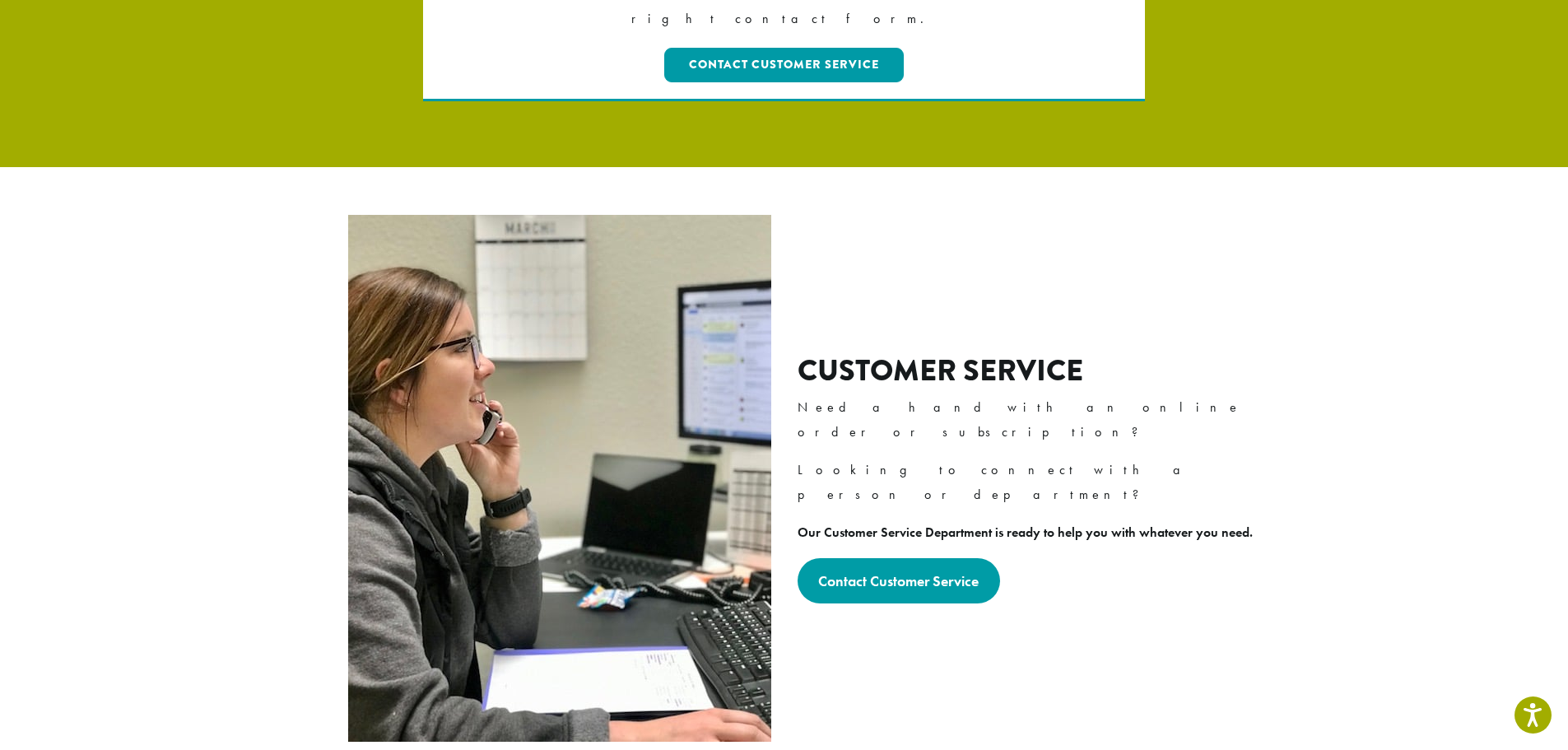
scroll to position [329, 0]
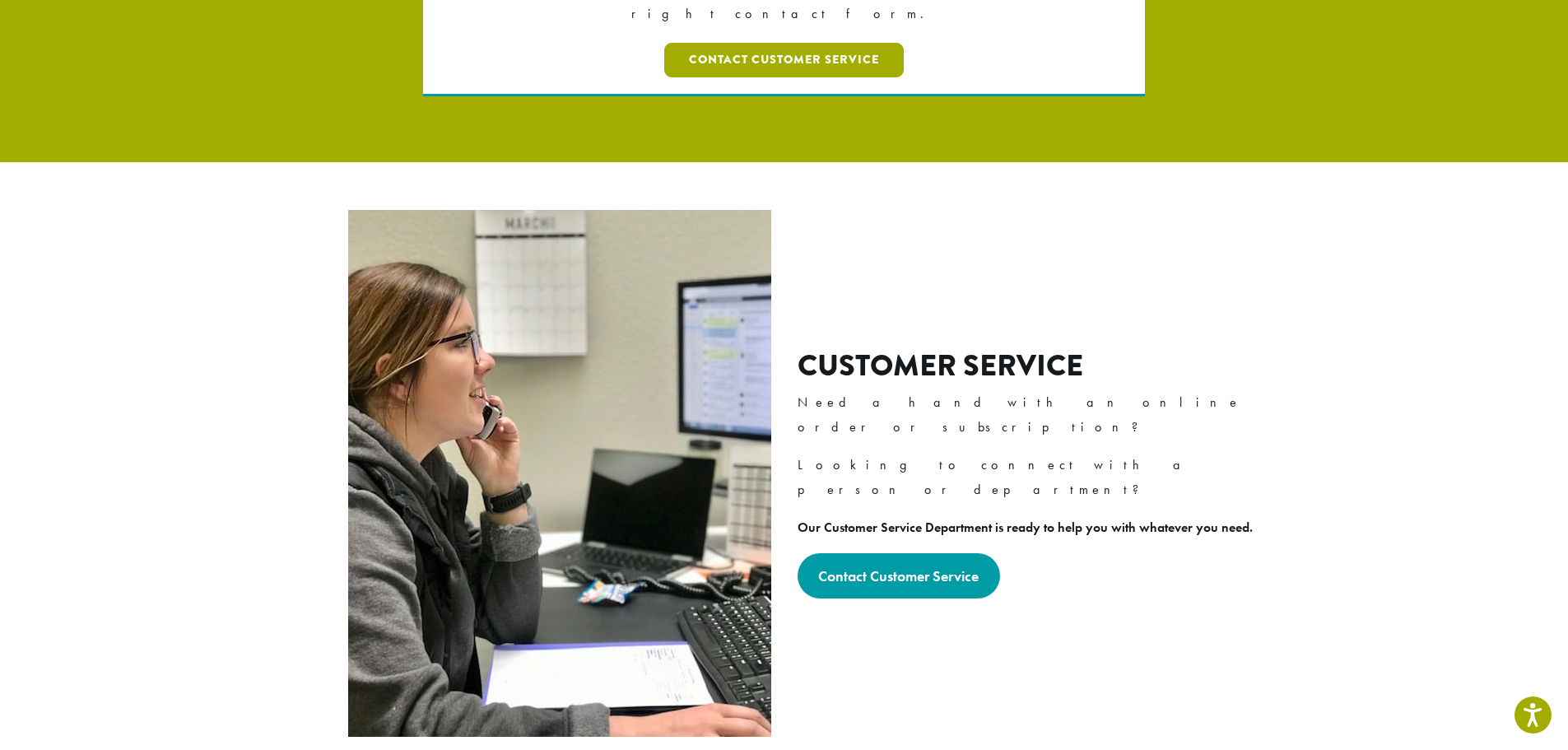
click at [778, 43] on link "Contact Customer Service" at bounding box center [784, 60] width 239 height 35
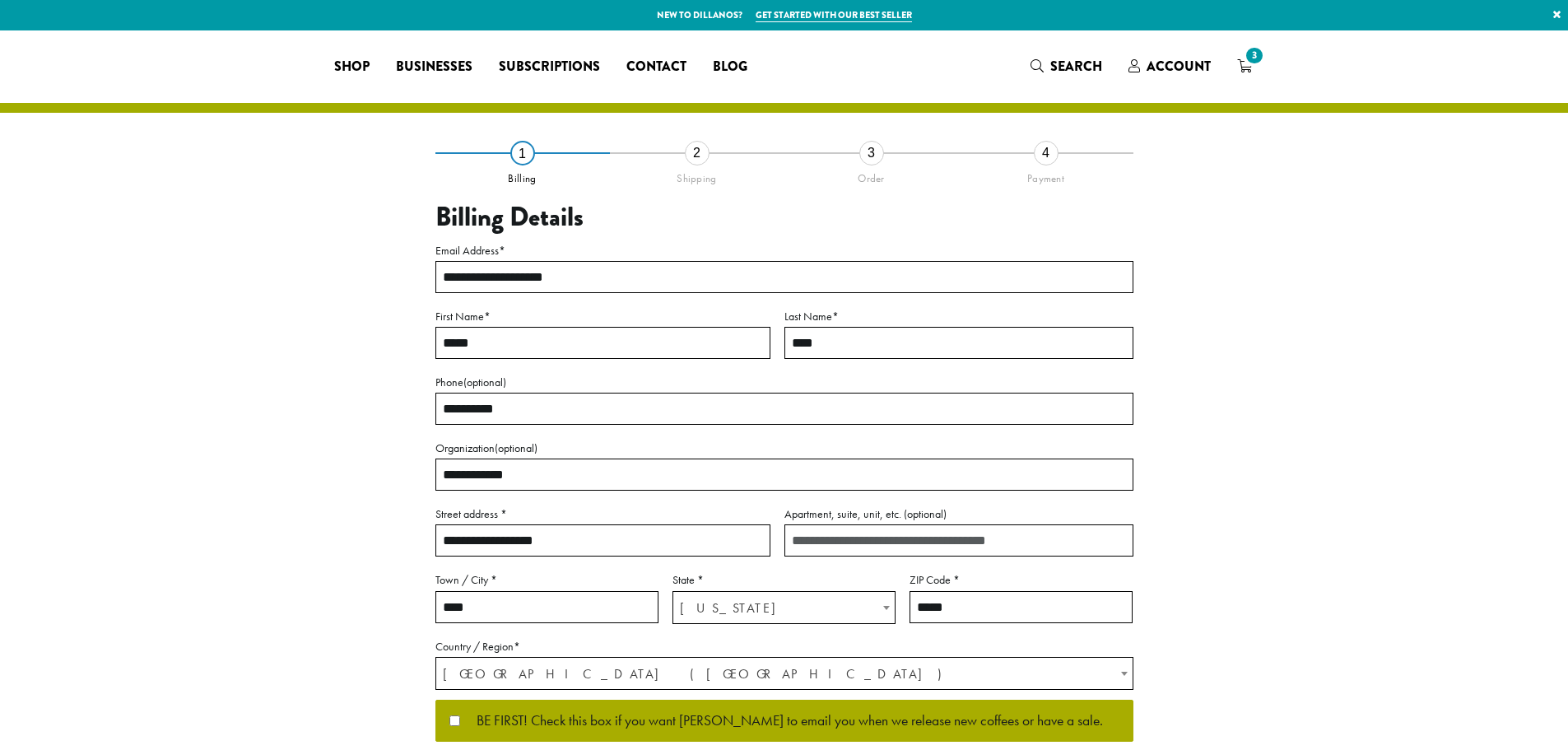
select select "**"
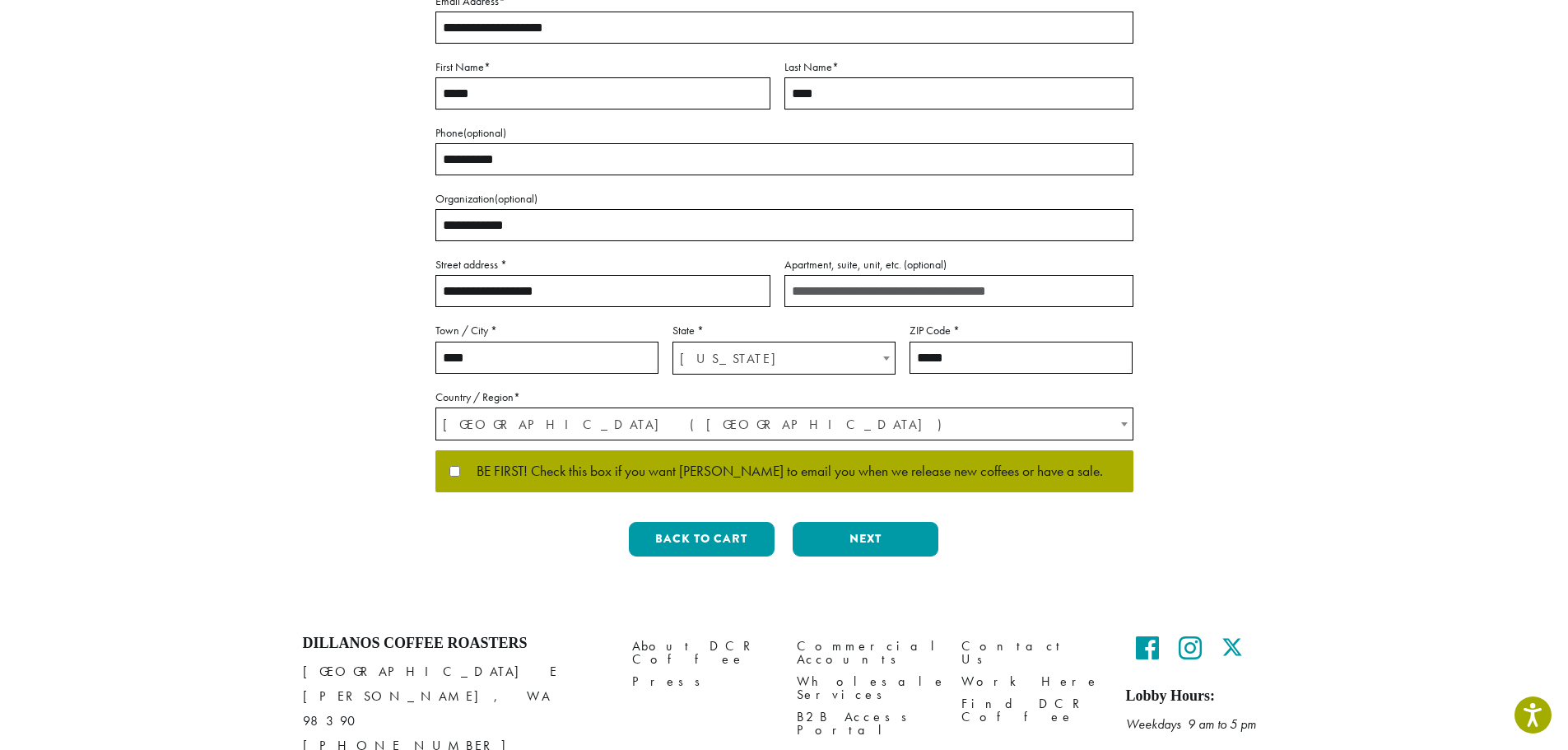
scroll to position [320, 0]
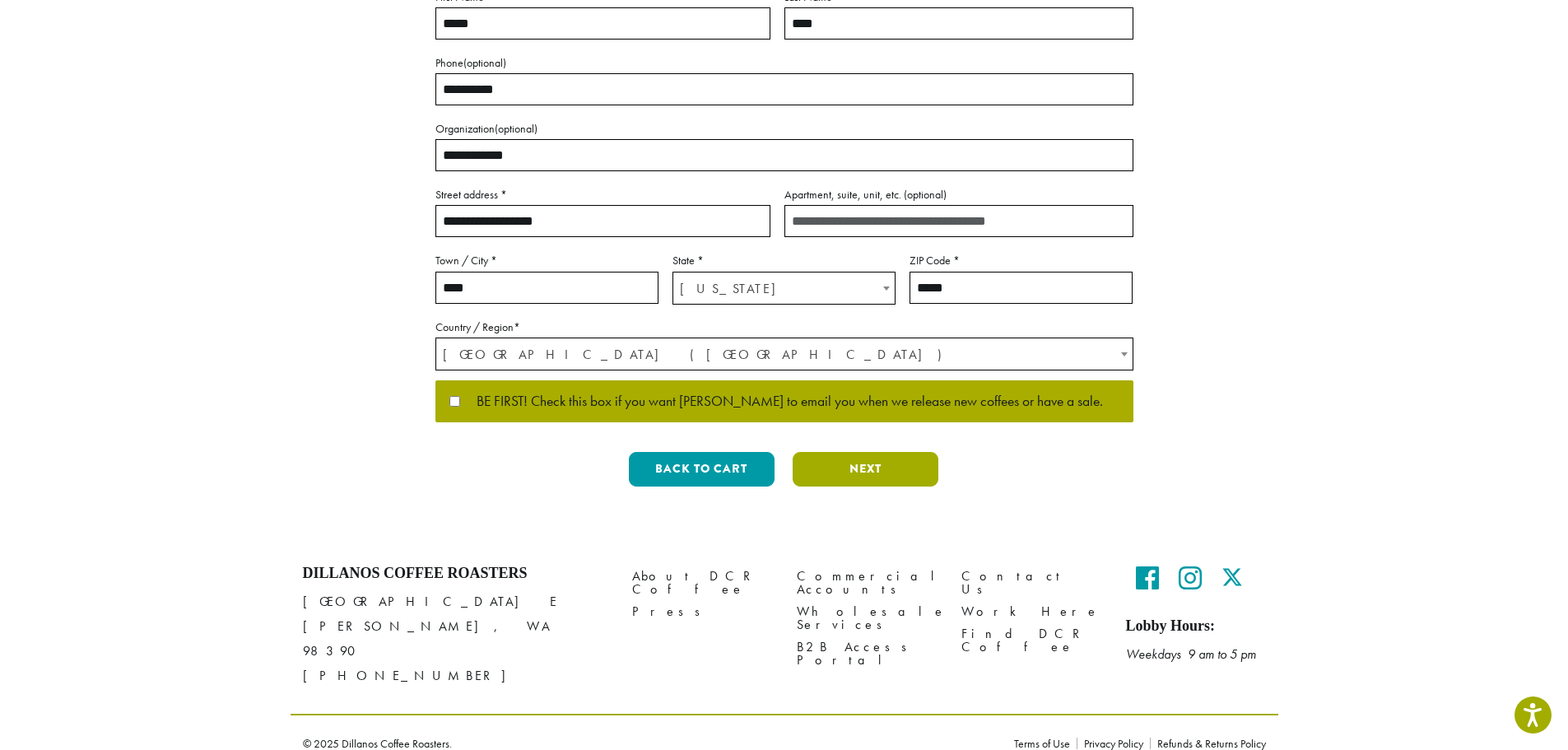
click at [862, 471] on button "Next" at bounding box center [865, 469] width 145 height 35
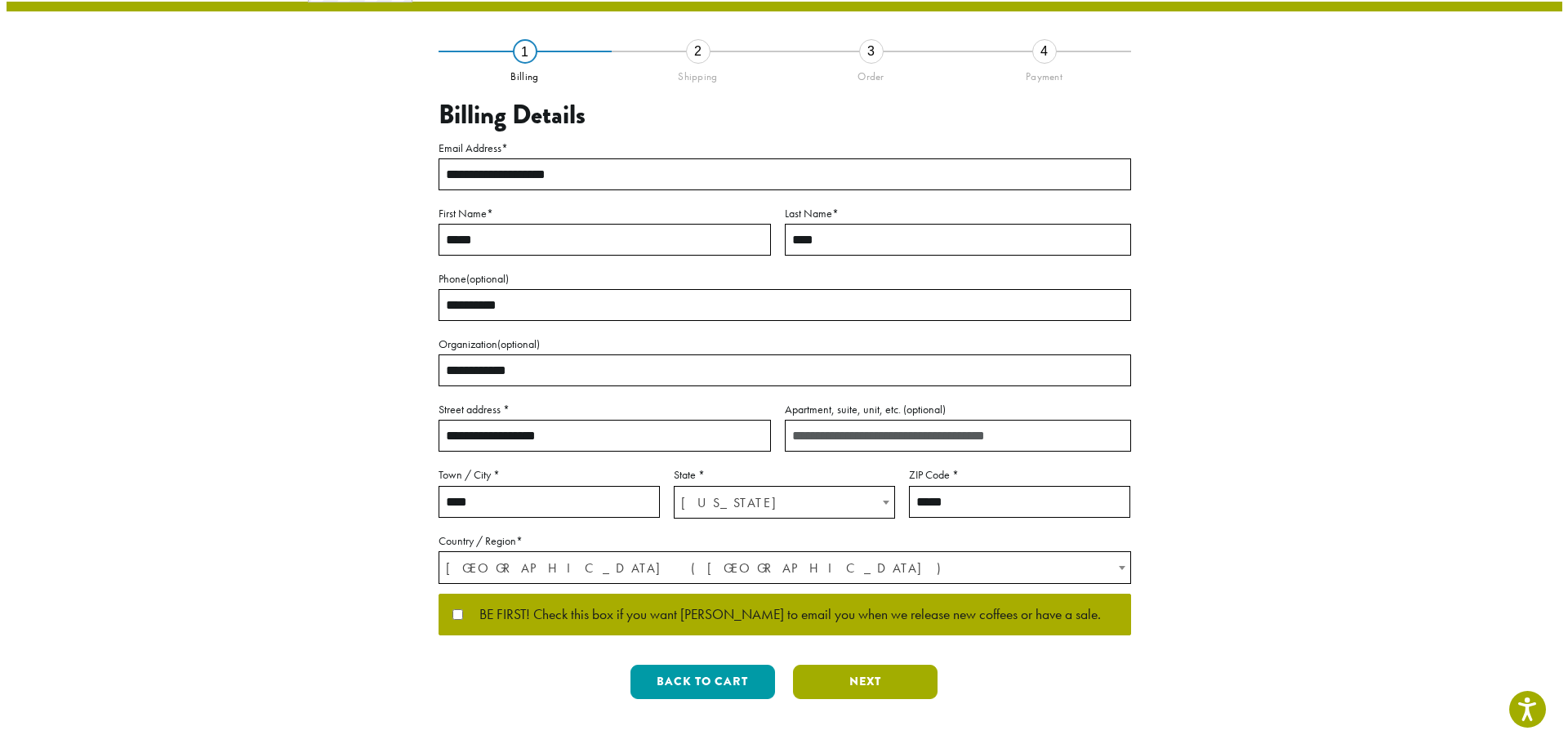
scroll to position [0, 0]
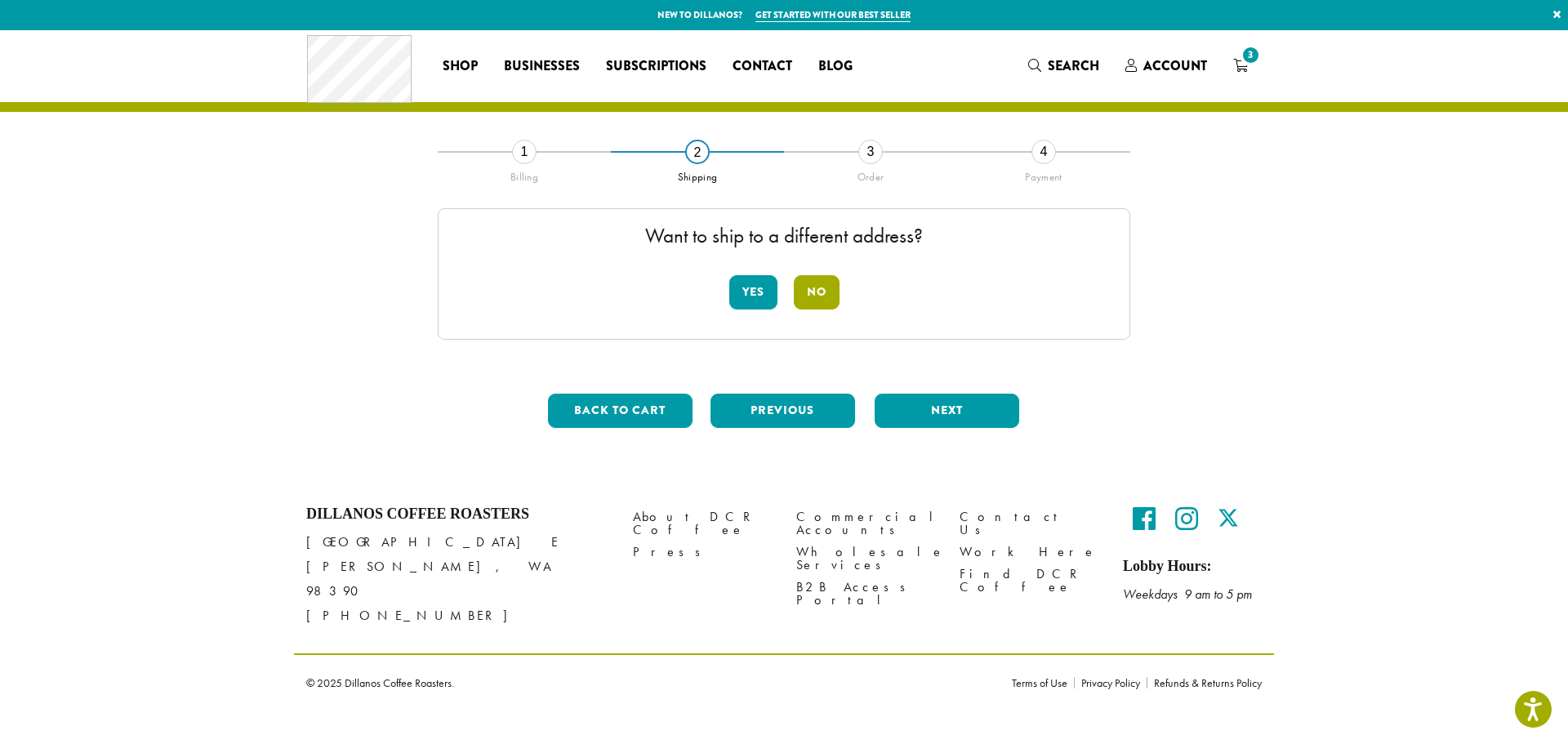
click at [815, 290] on button "No" at bounding box center [817, 292] width 46 height 35
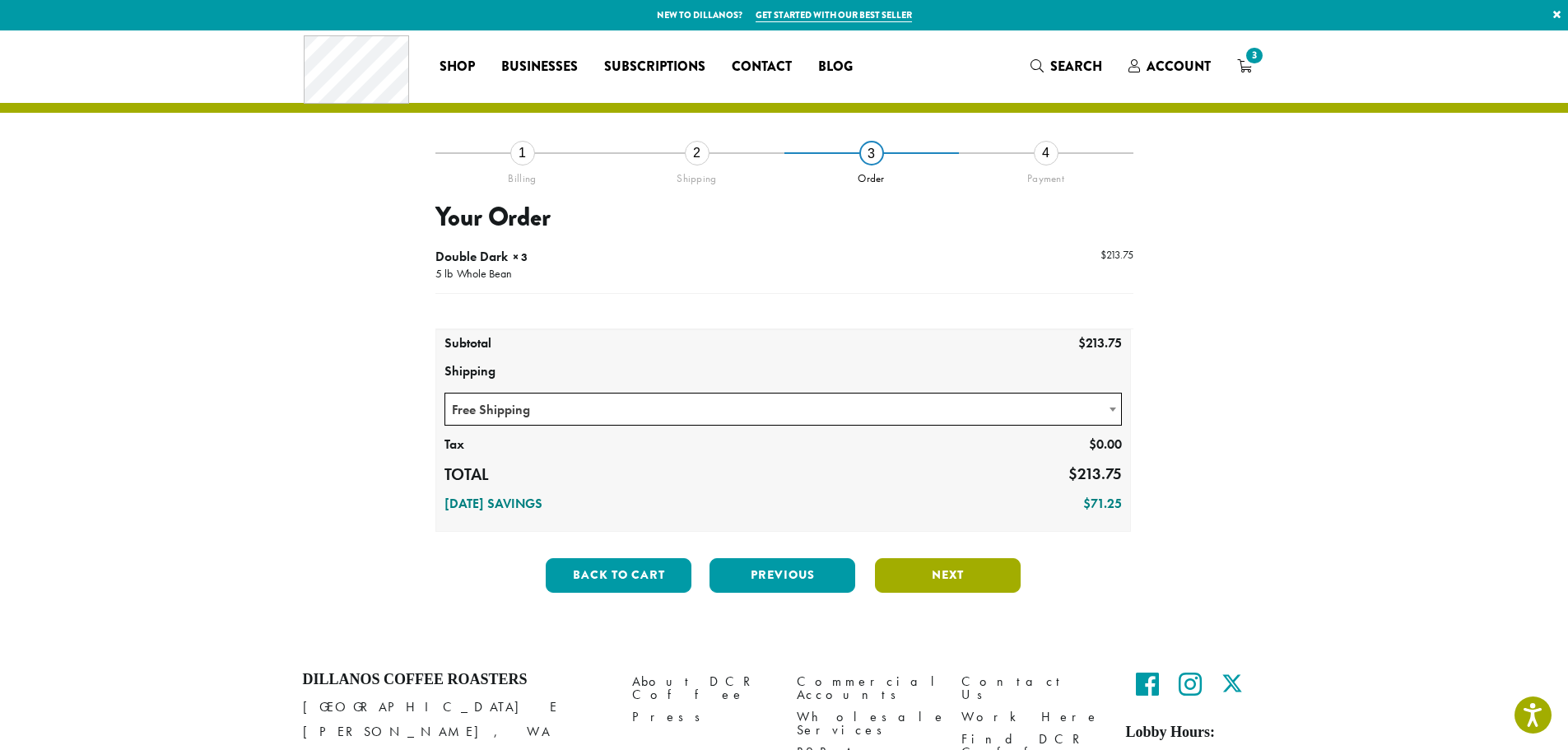
click at [936, 575] on button "Next" at bounding box center [948, 576] width 145 height 35
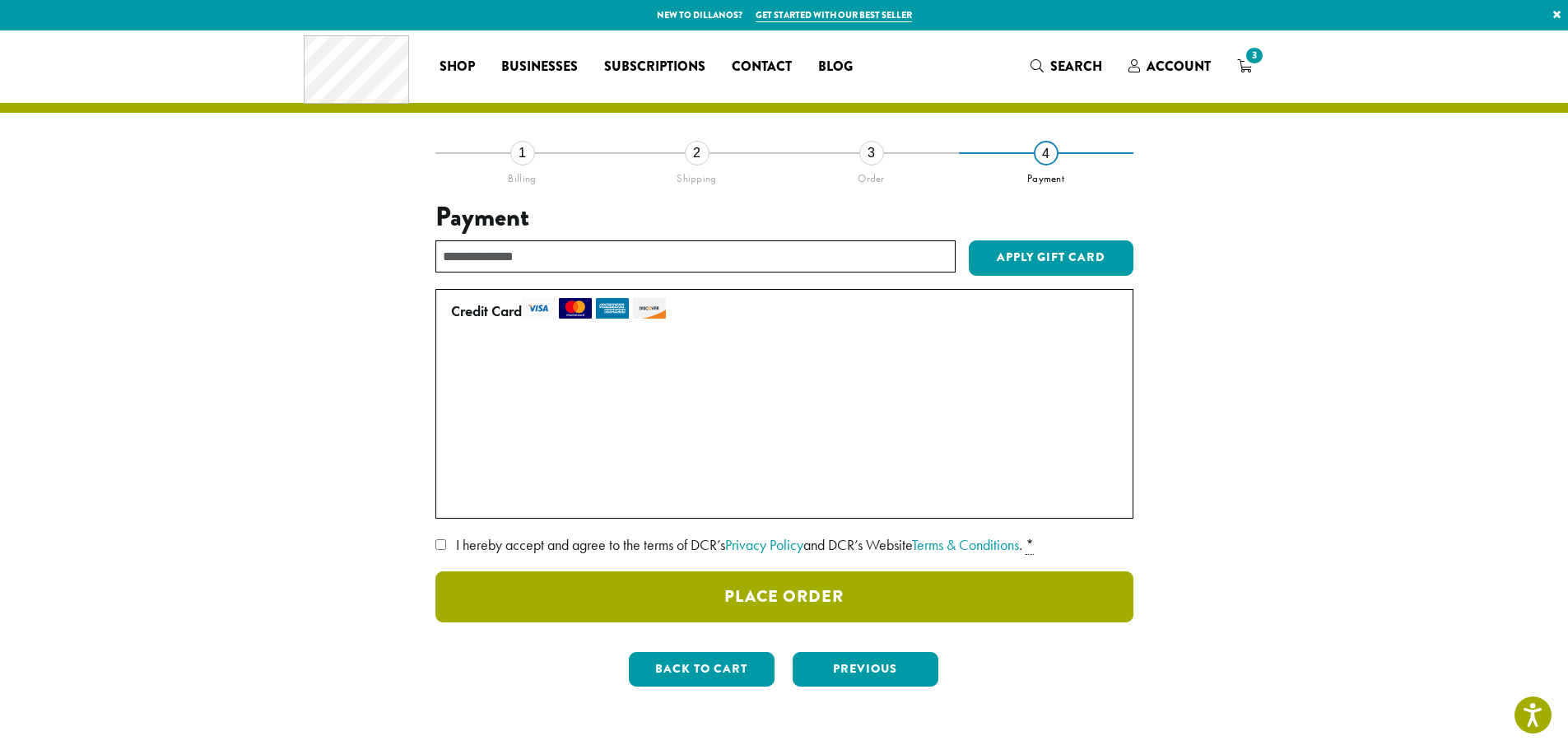
click at [785, 595] on button "Place Order" at bounding box center [784, 597] width 698 height 51
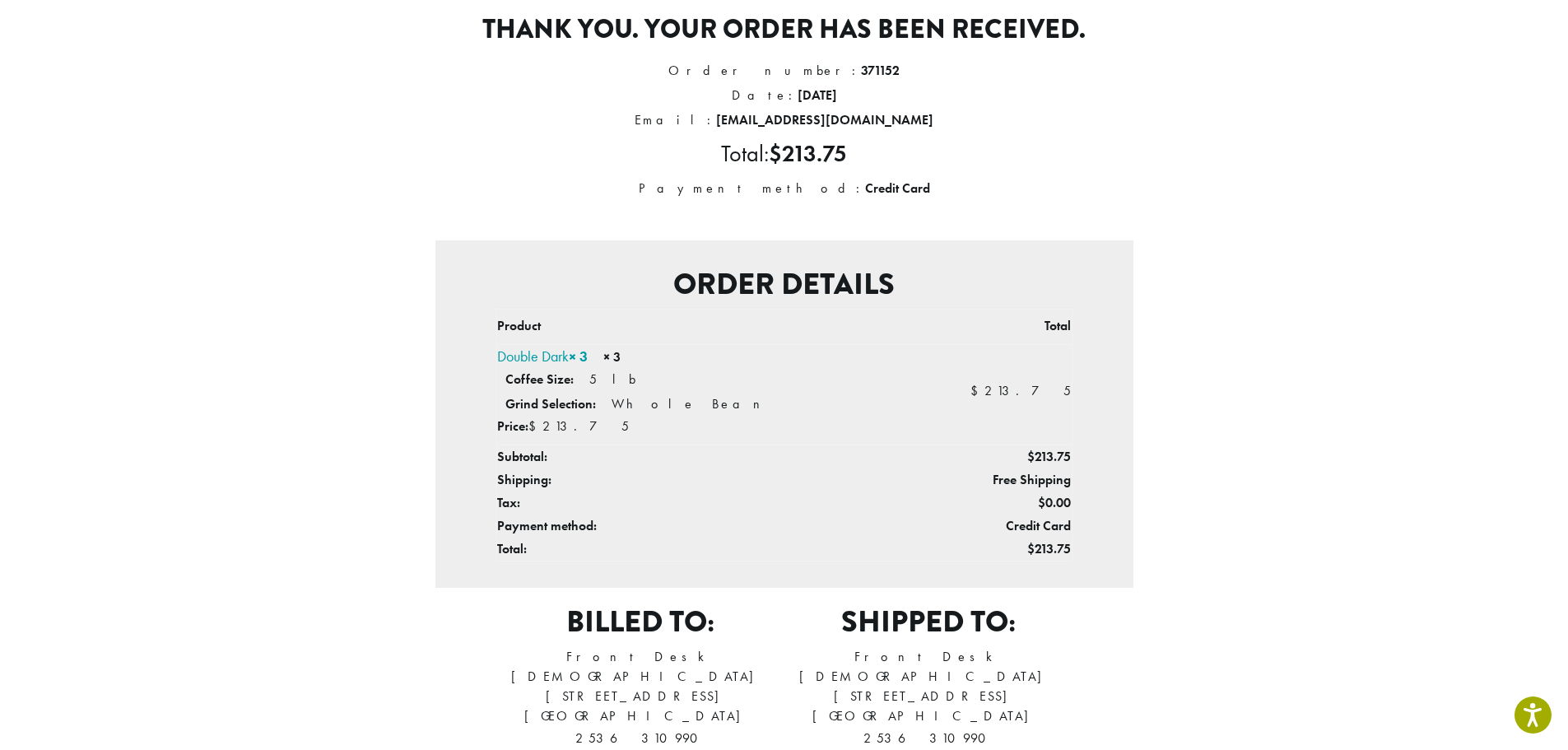
scroll to position [55, 0]
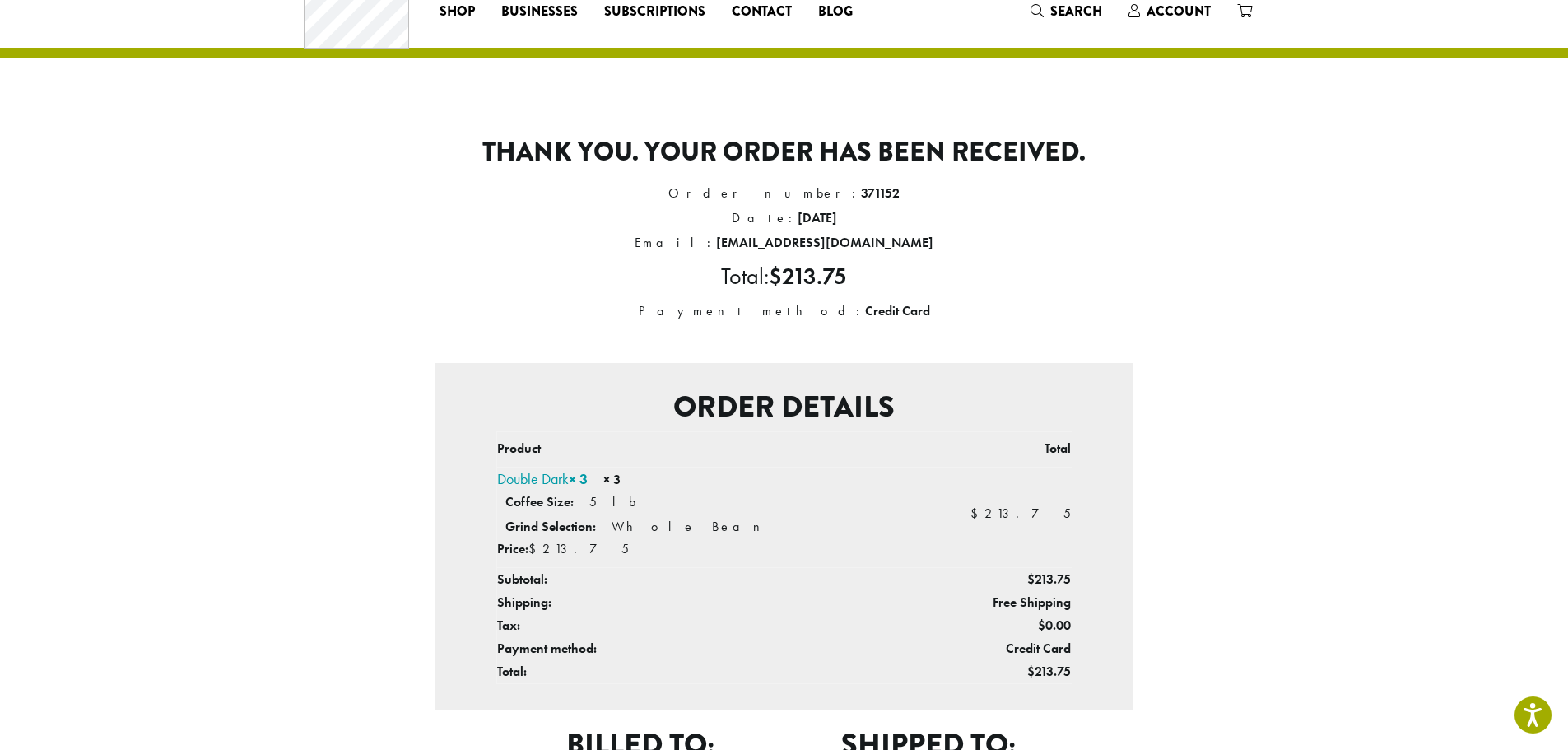
click at [982, 266] on li "Total: $ 213.75" at bounding box center [784, 276] width 698 height 44
click at [881, 320] on li "Payment method: Credit Card" at bounding box center [784, 310] width 698 height 24
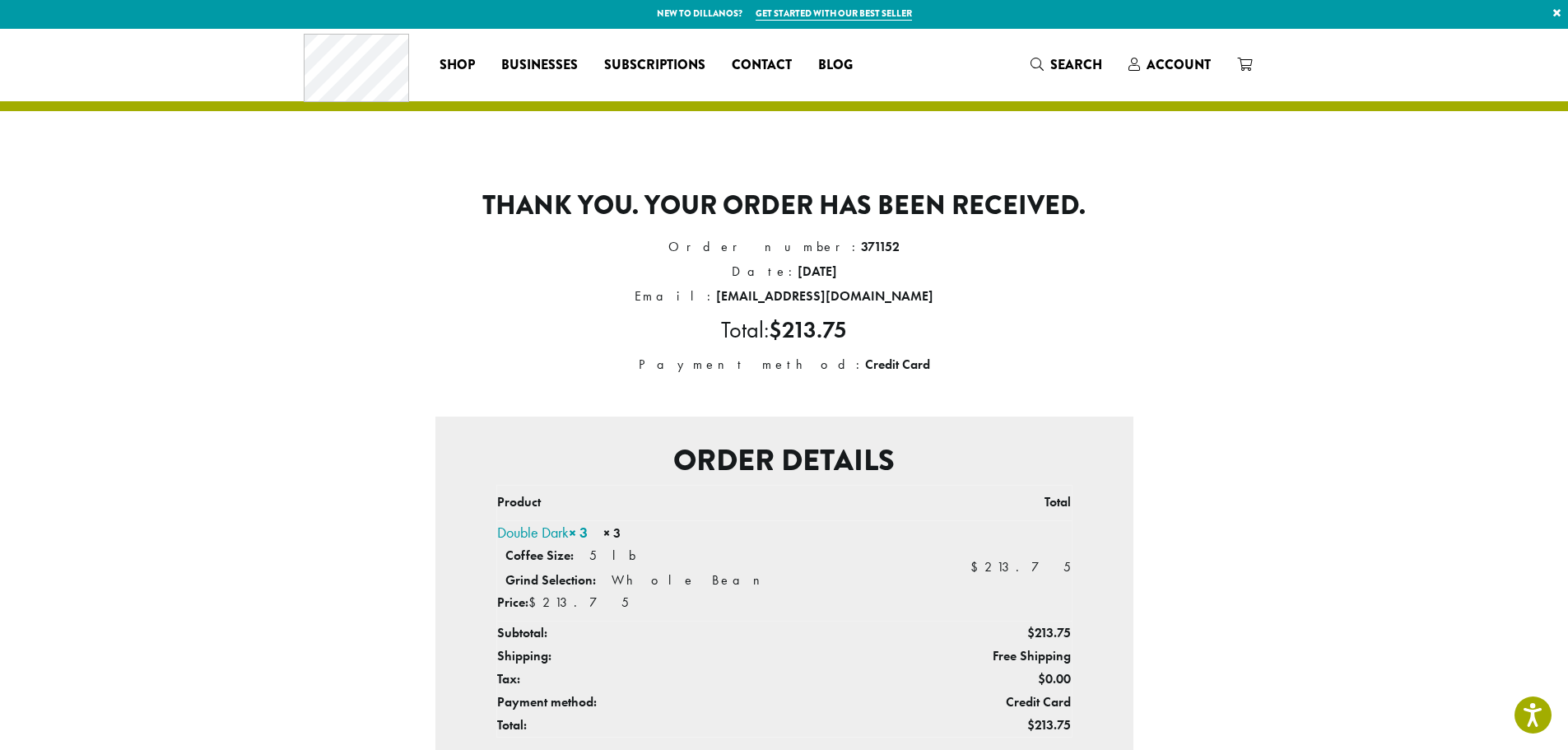
scroll to position [0, 0]
